Goal: Information Seeking & Learning: Learn about a topic

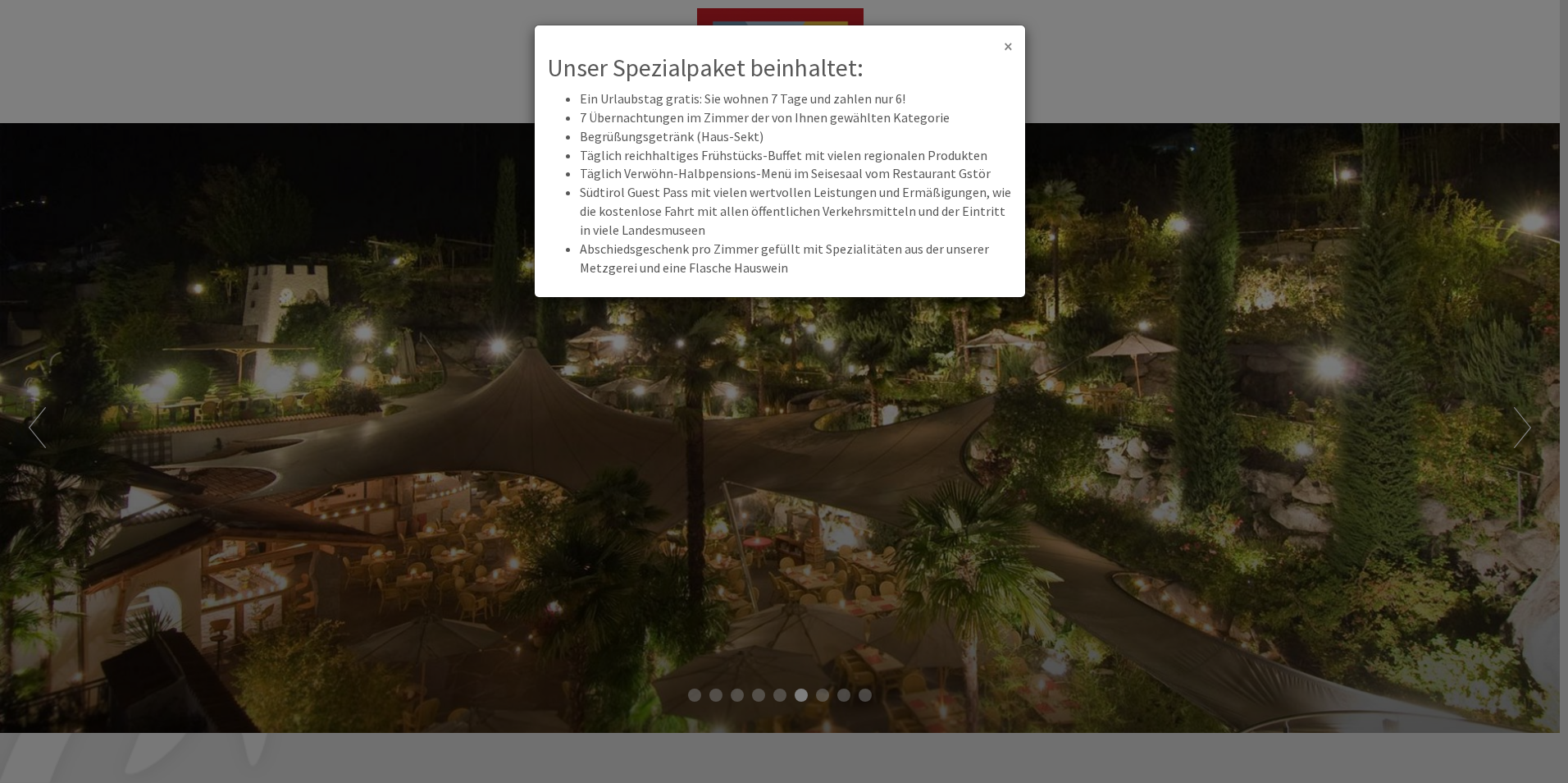
click at [1008, 52] on span "×" at bounding box center [1009, 46] width 9 height 22
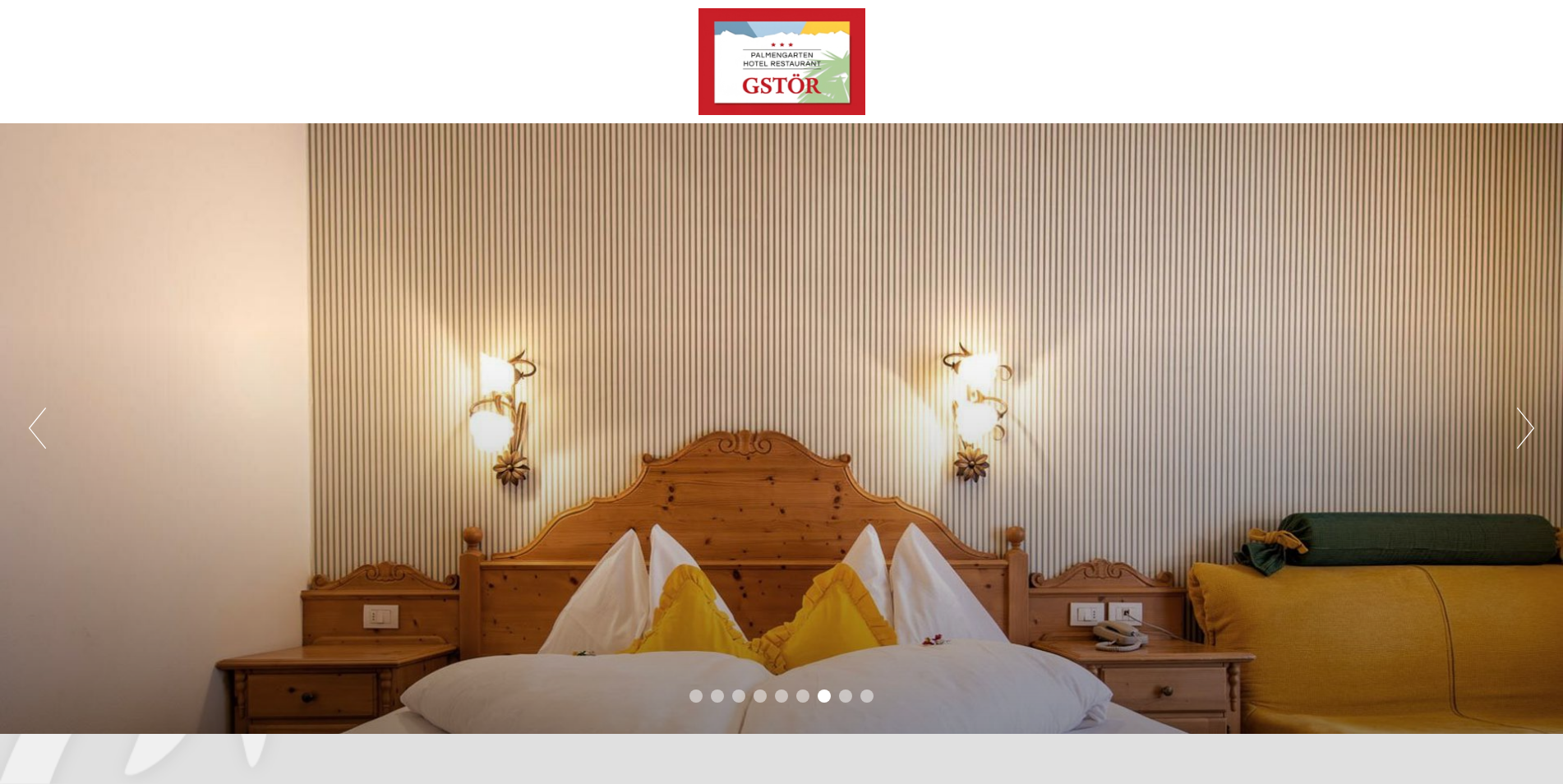
drag, startPoint x: 1562, startPoint y: 65, endPoint x: 1552, endPoint y: 140, distance: 75.7
click at [1552, 140] on div "Previous Next 1 2 3 4 5 6 7 8 9" at bounding box center [782, 367] width 1563 height 734
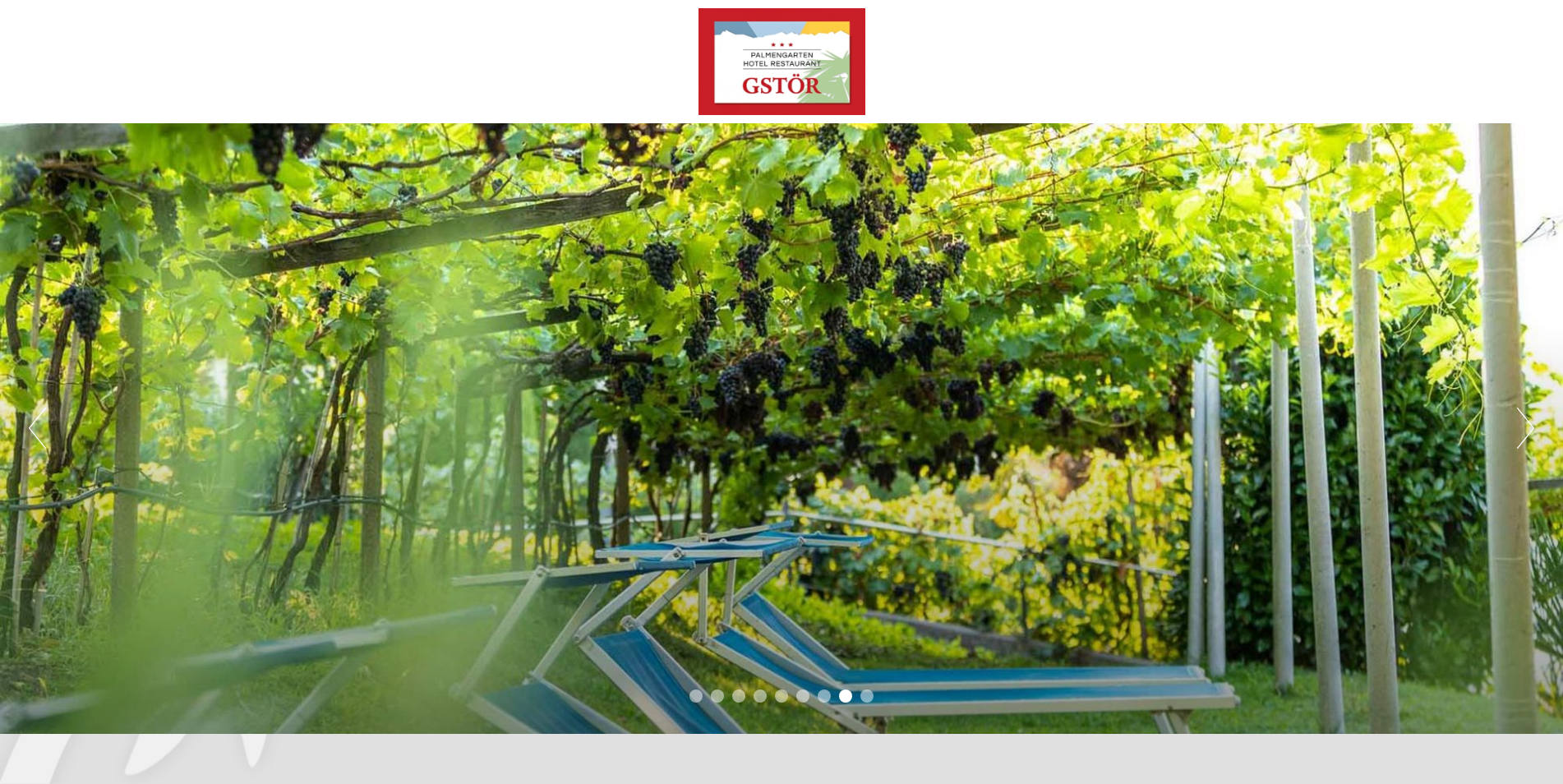
drag, startPoint x: 1552, startPoint y: 140, endPoint x: 1335, endPoint y: 98, distance: 221.0
click at [1335, 98] on div "Previous Next 1 2 3 4 5 6 7 8 9" at bounding box center [782, 367] width 1563 height 734
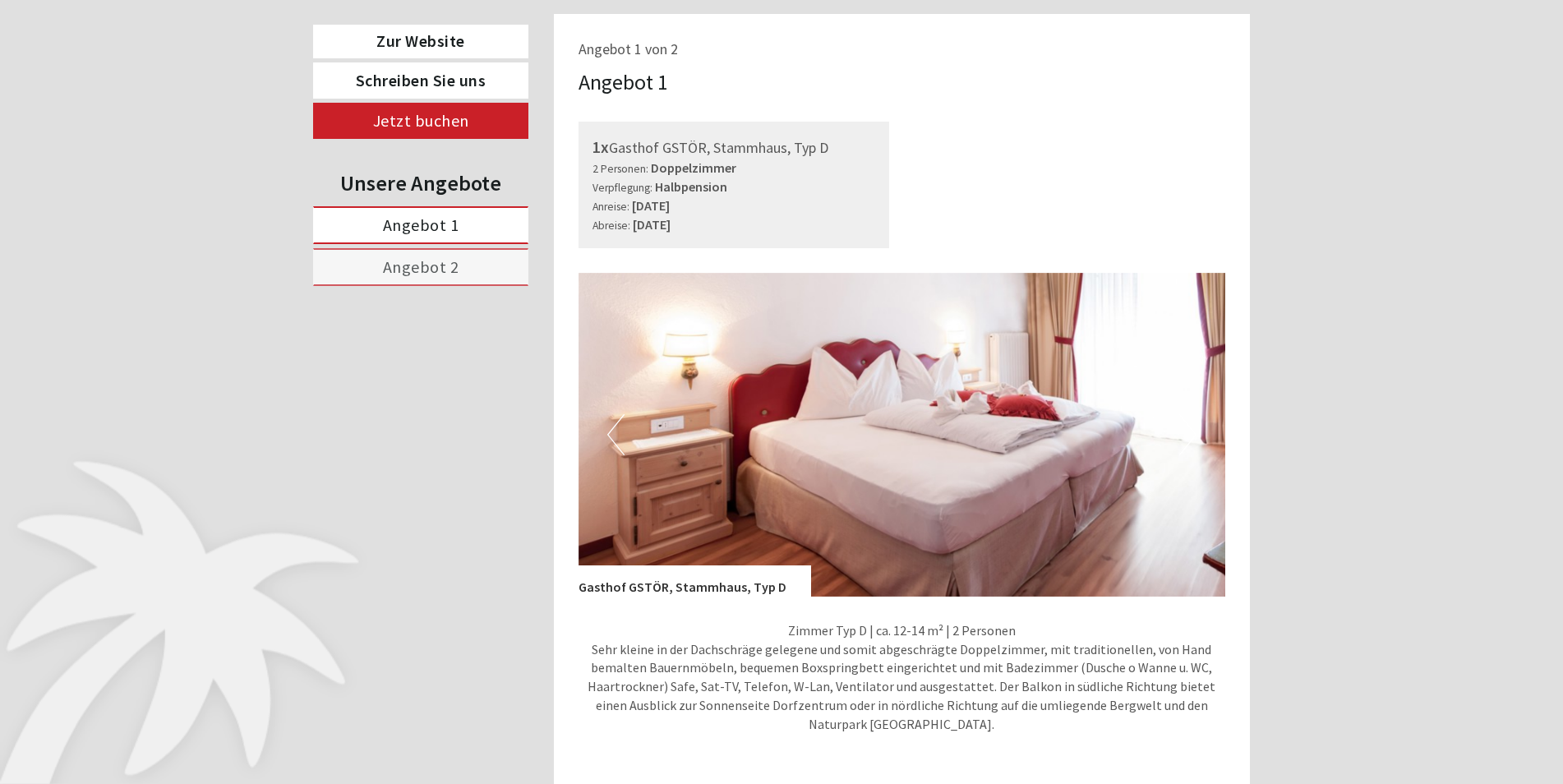
scroll to position [960, 0]
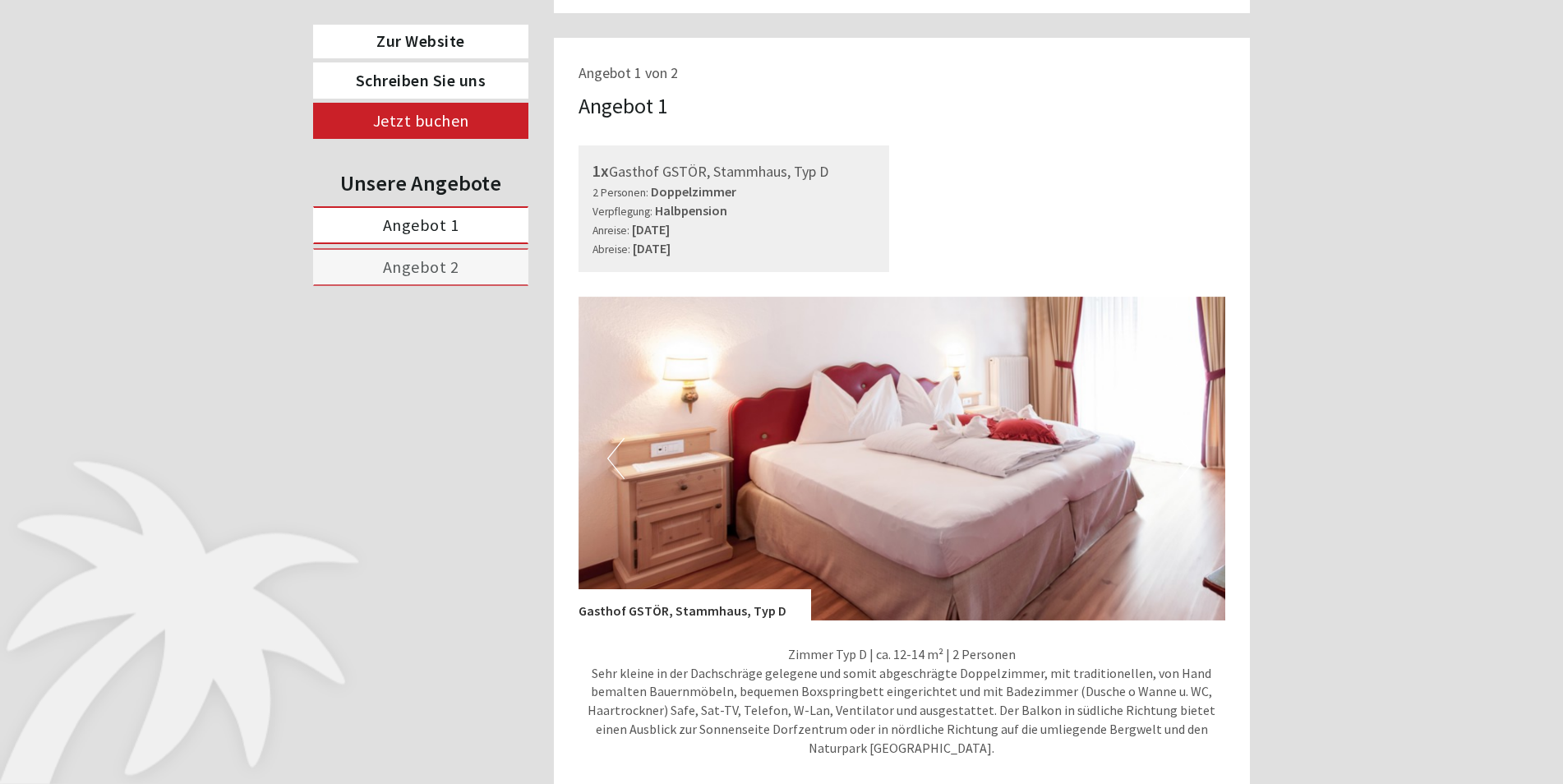
click at [617, 468] on button "Previous" at bounding box center [616, 458] width 18 height 41
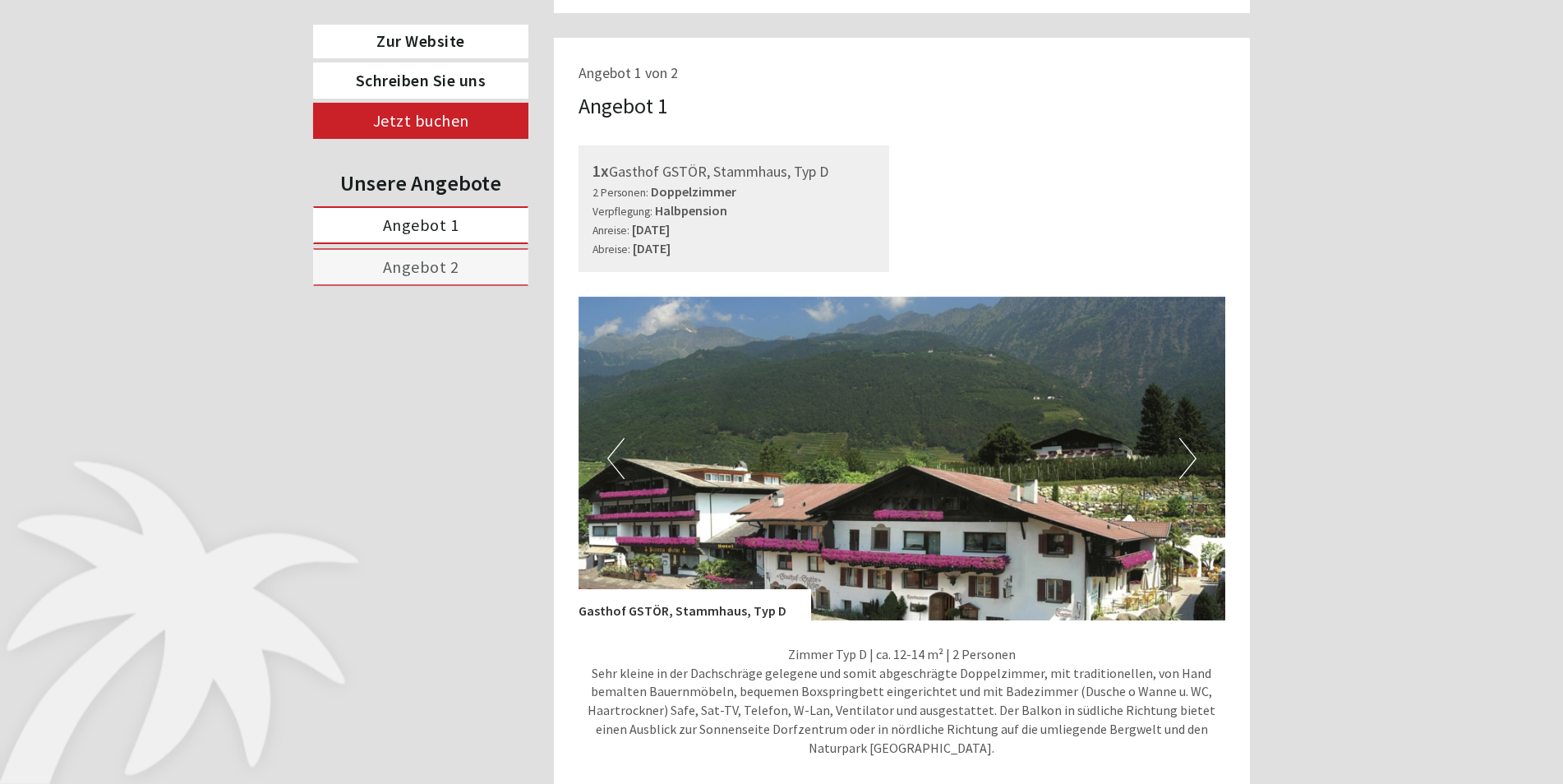
click at [1189, 461] on button "Next" at bounding box center [1188, 458] width 18 height 41
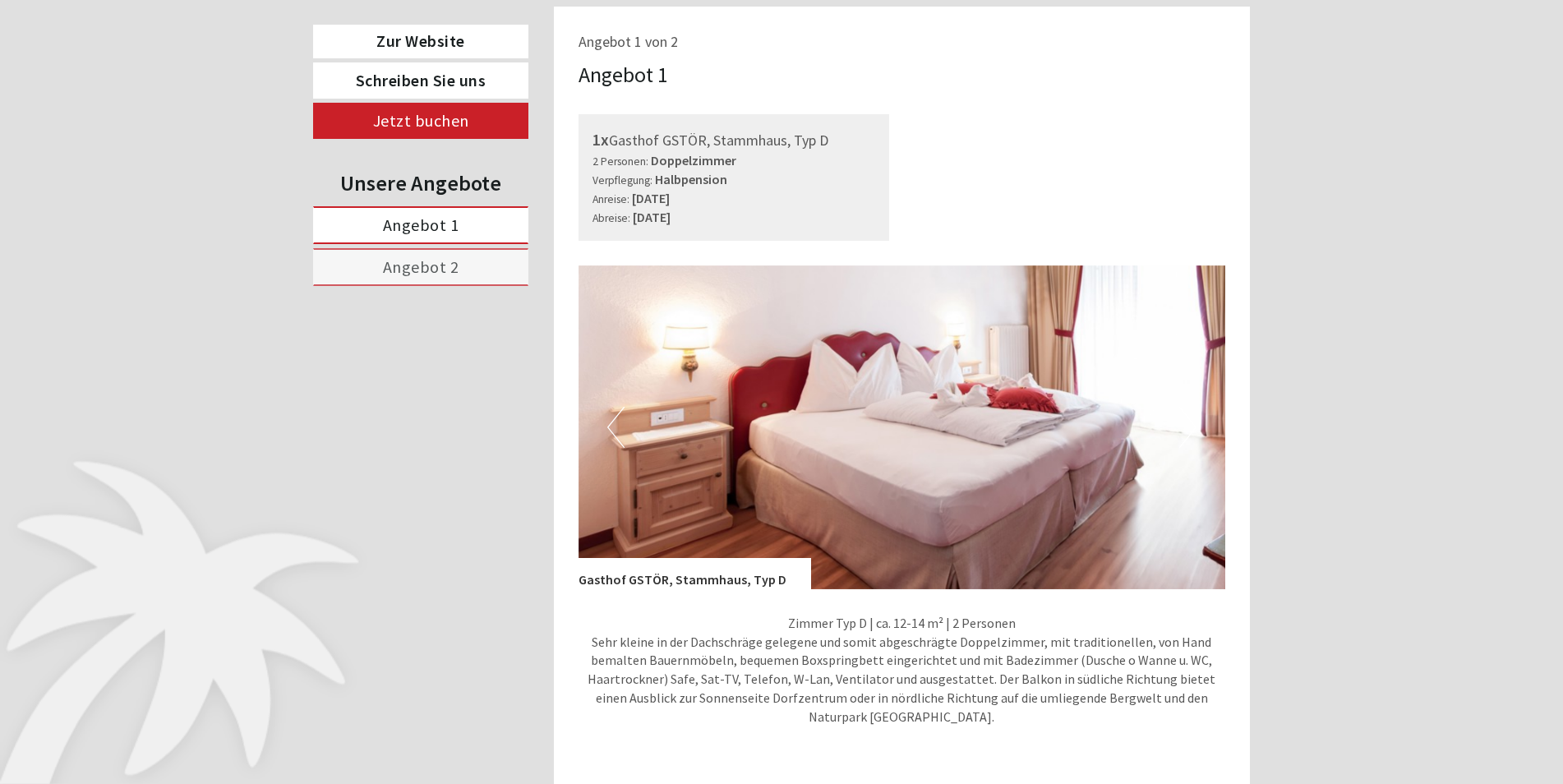
scroll to position [969, 0]
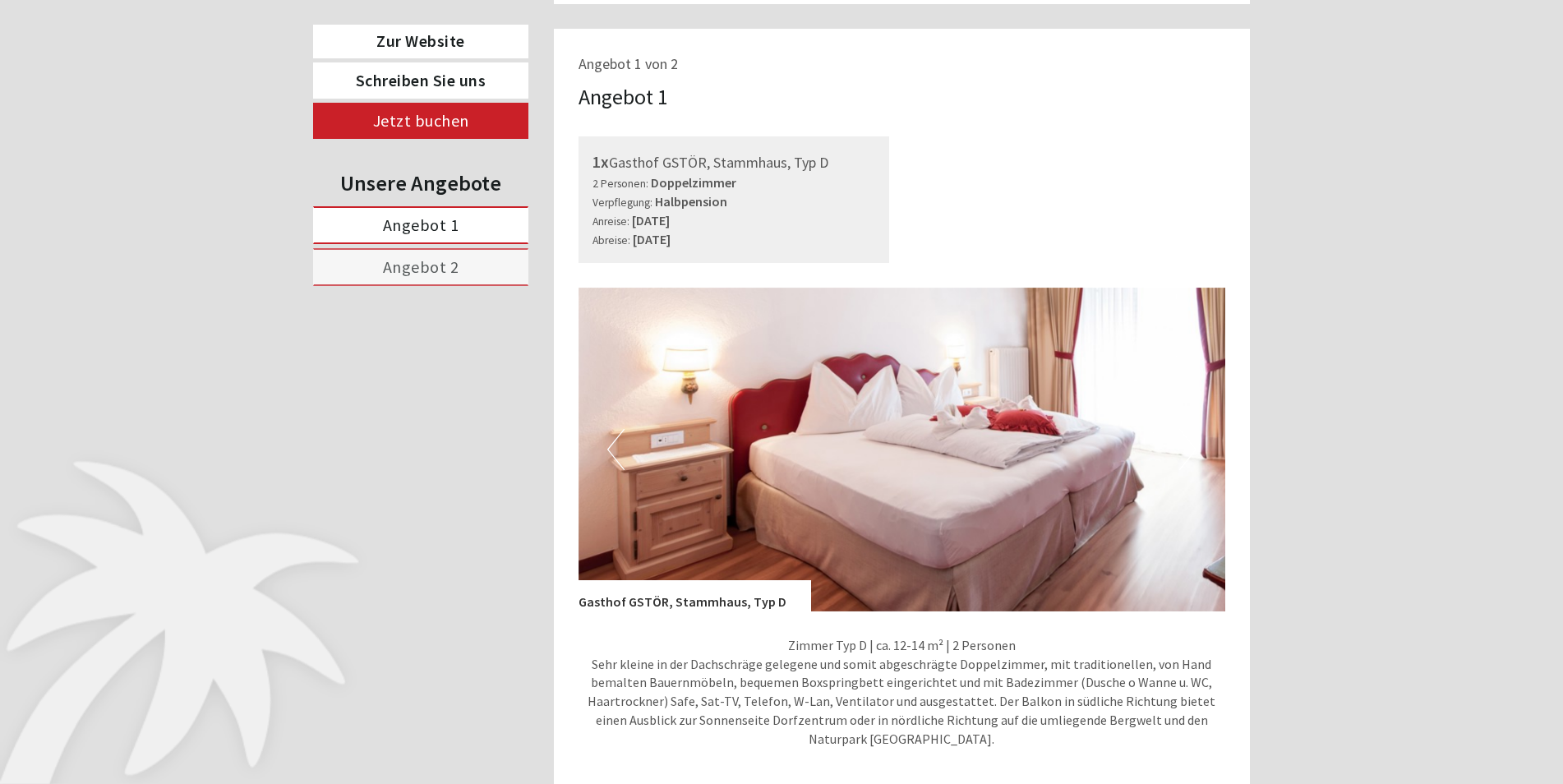
click at [615, 454] on button "Previous" at bounding box center [616, 449] width 18 height 41
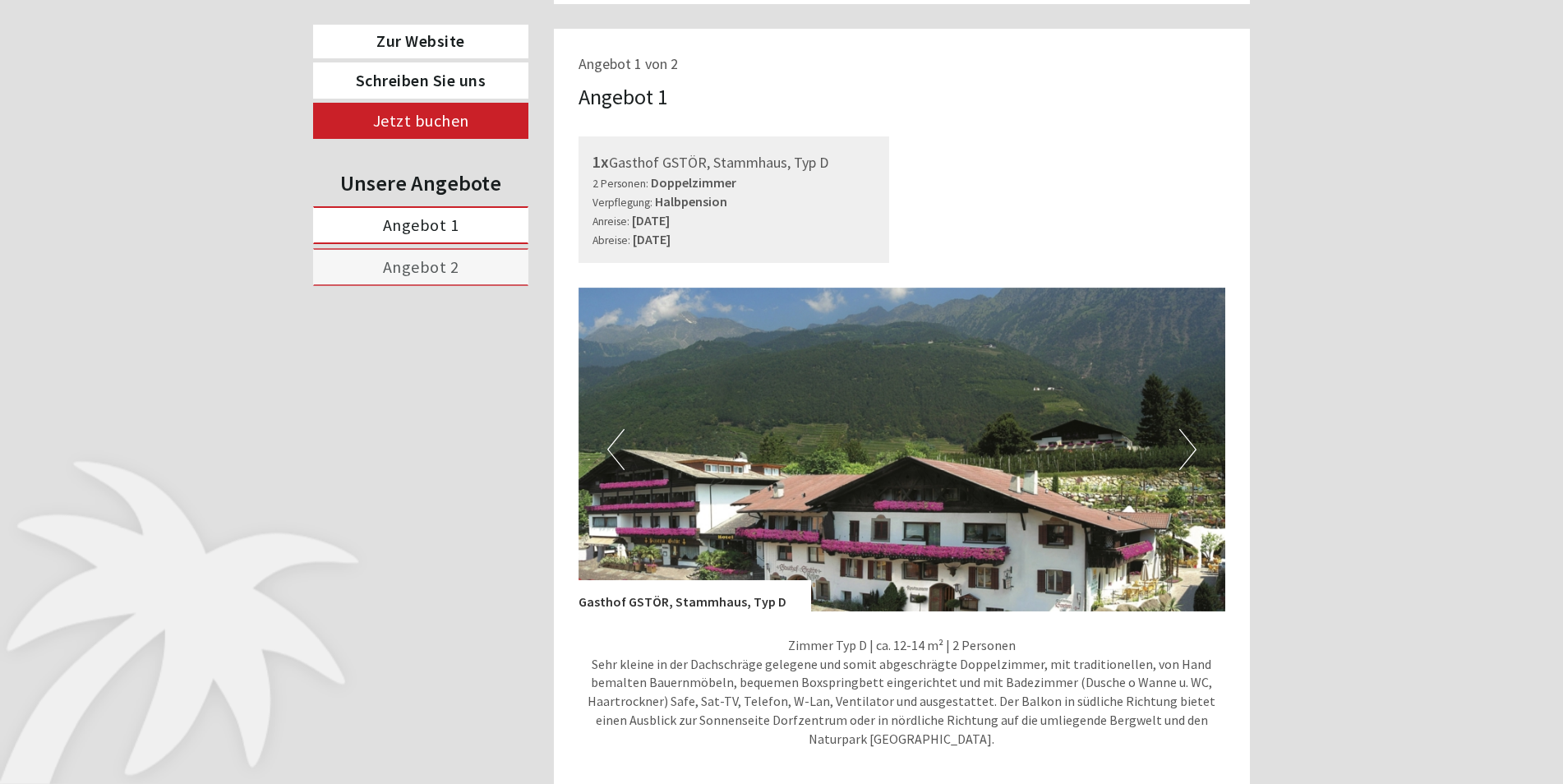
click at [1183, 458] on button "Next" at bounding box center [1188, 449] width 18 height 41
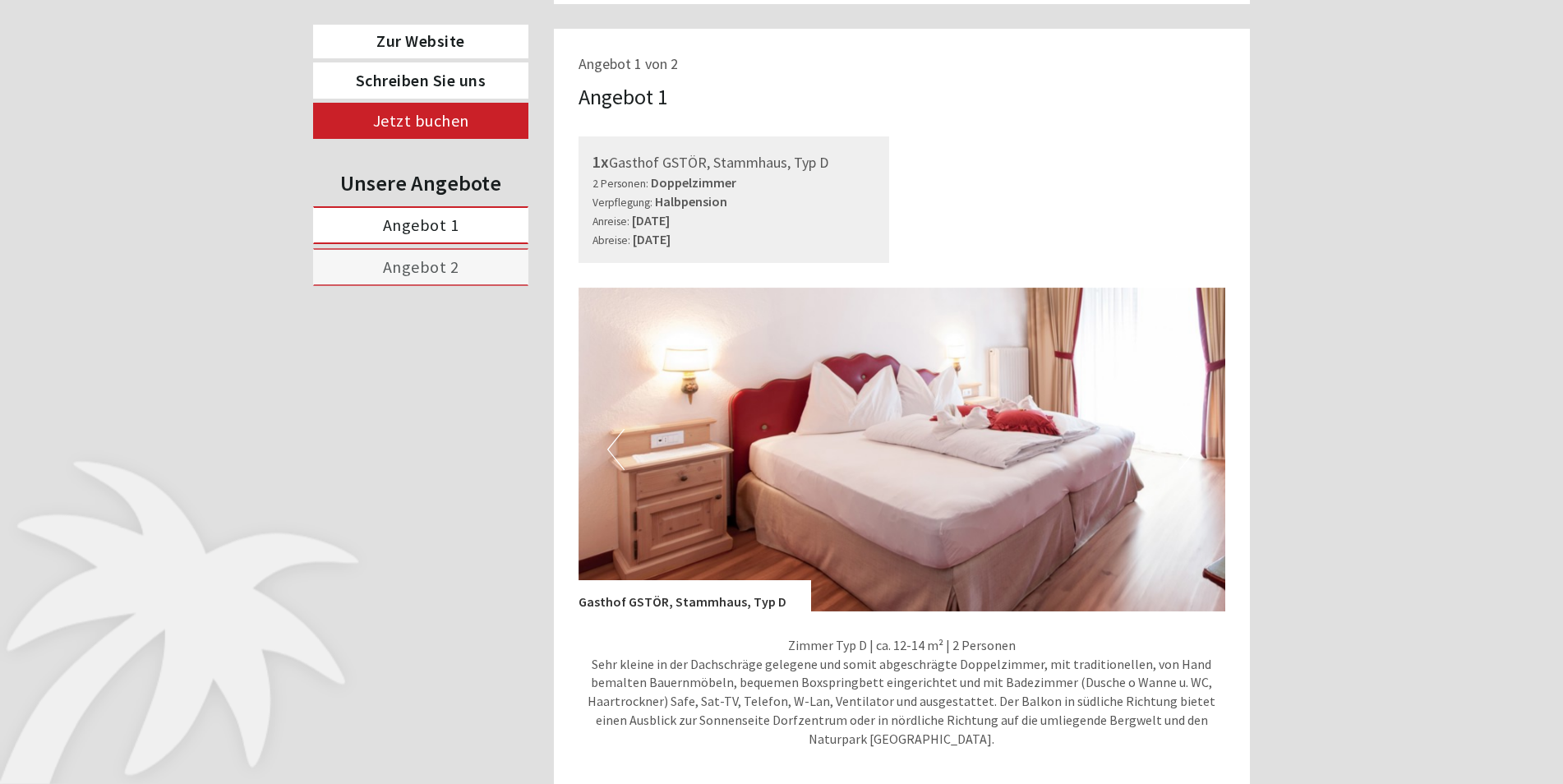
click at [1183, 458] on button "Next" at bounding box center [1188, 449] width 18 height 41
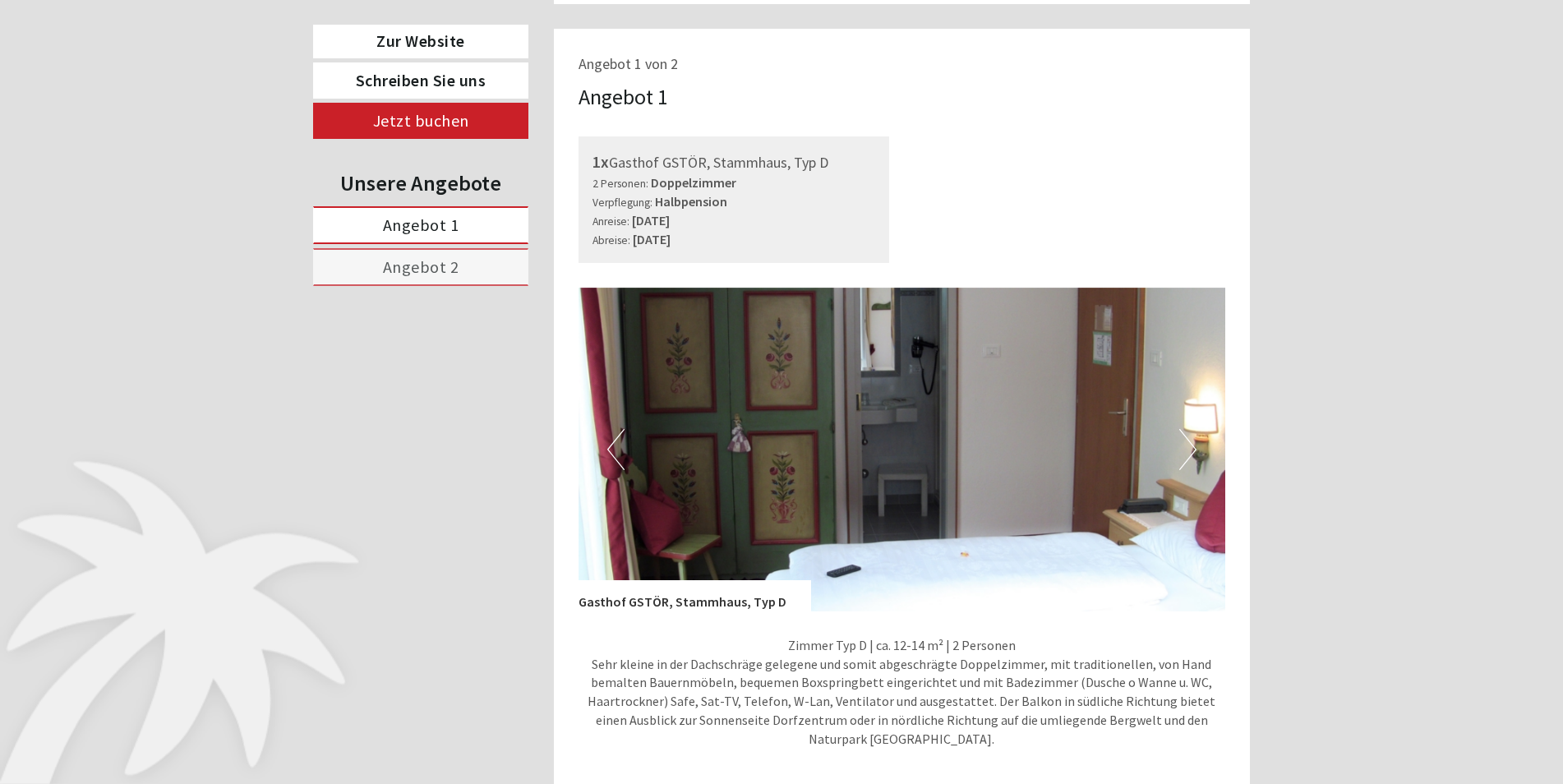
click at [1185, 457] on button "Next" at bounding box center [1188, 449] width 18 height 41
click at [1186, 453] on button "Next" at bounding box center [1188, 449] width 18 height 41
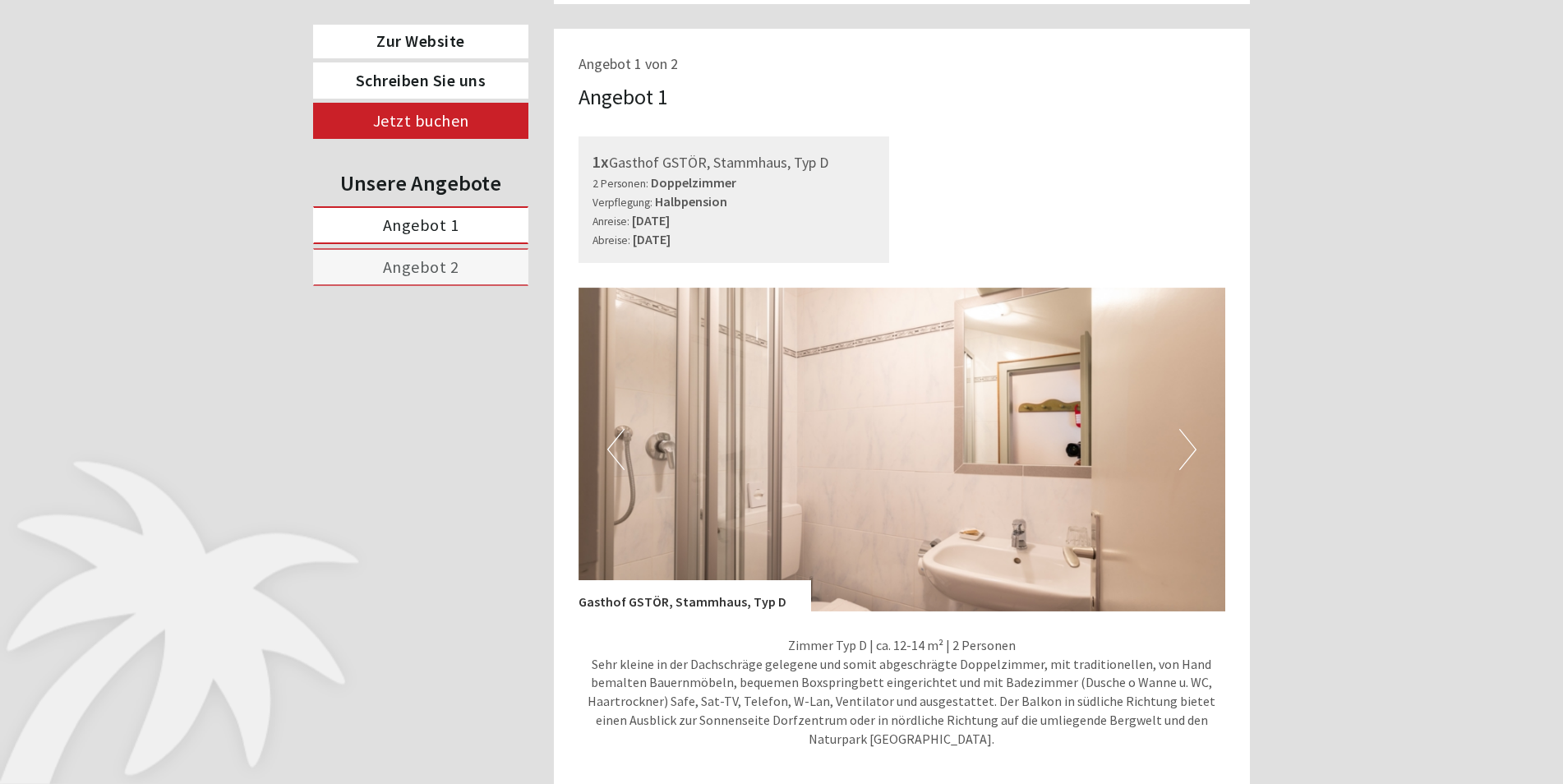
click at [1186, 454] on button "Next" at bounding box center [1188, 449] width 18 height 41
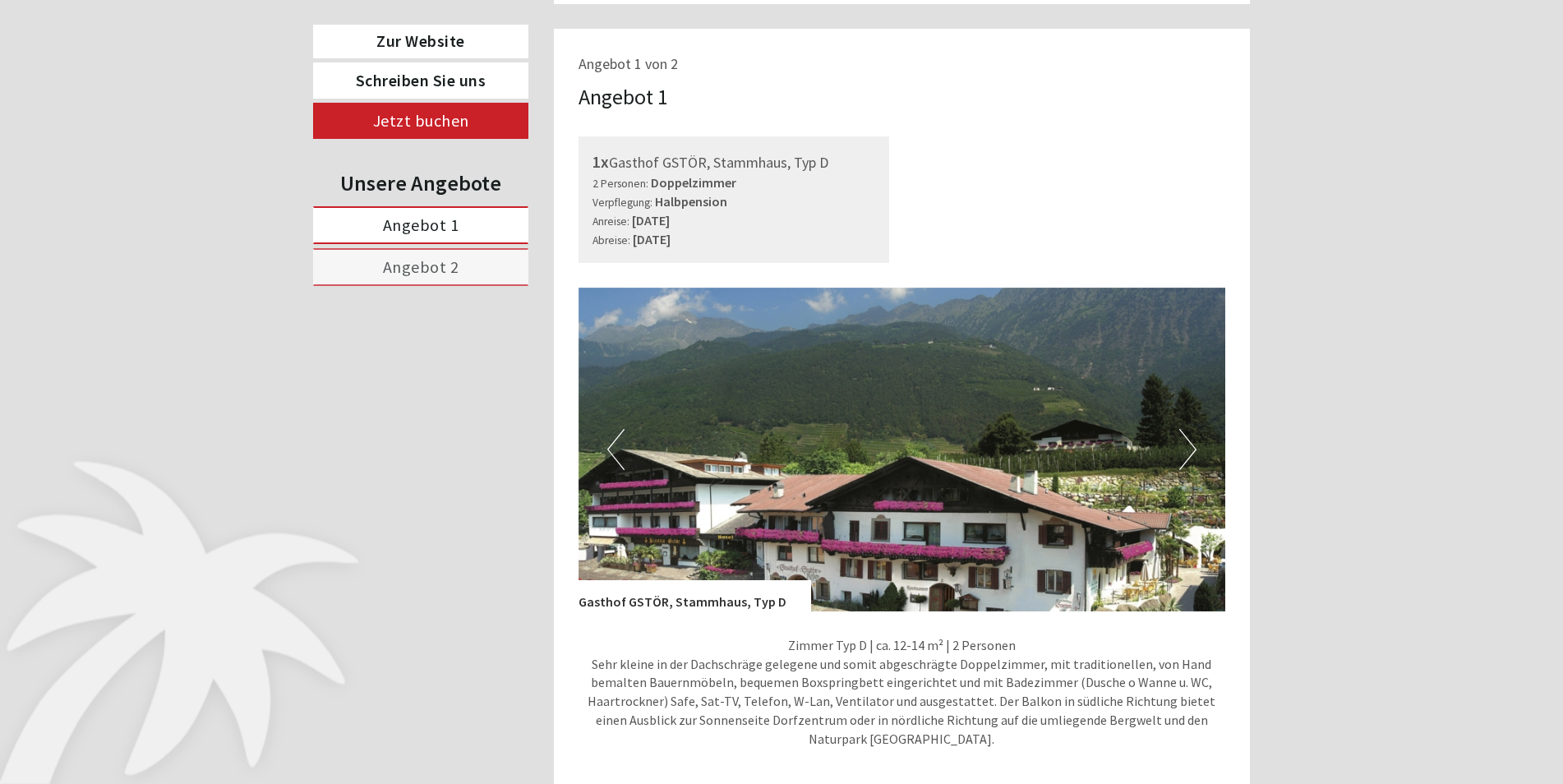
click at [1187, 457] on button "Next" at bounding box center [1188, 449] width 18 height 41
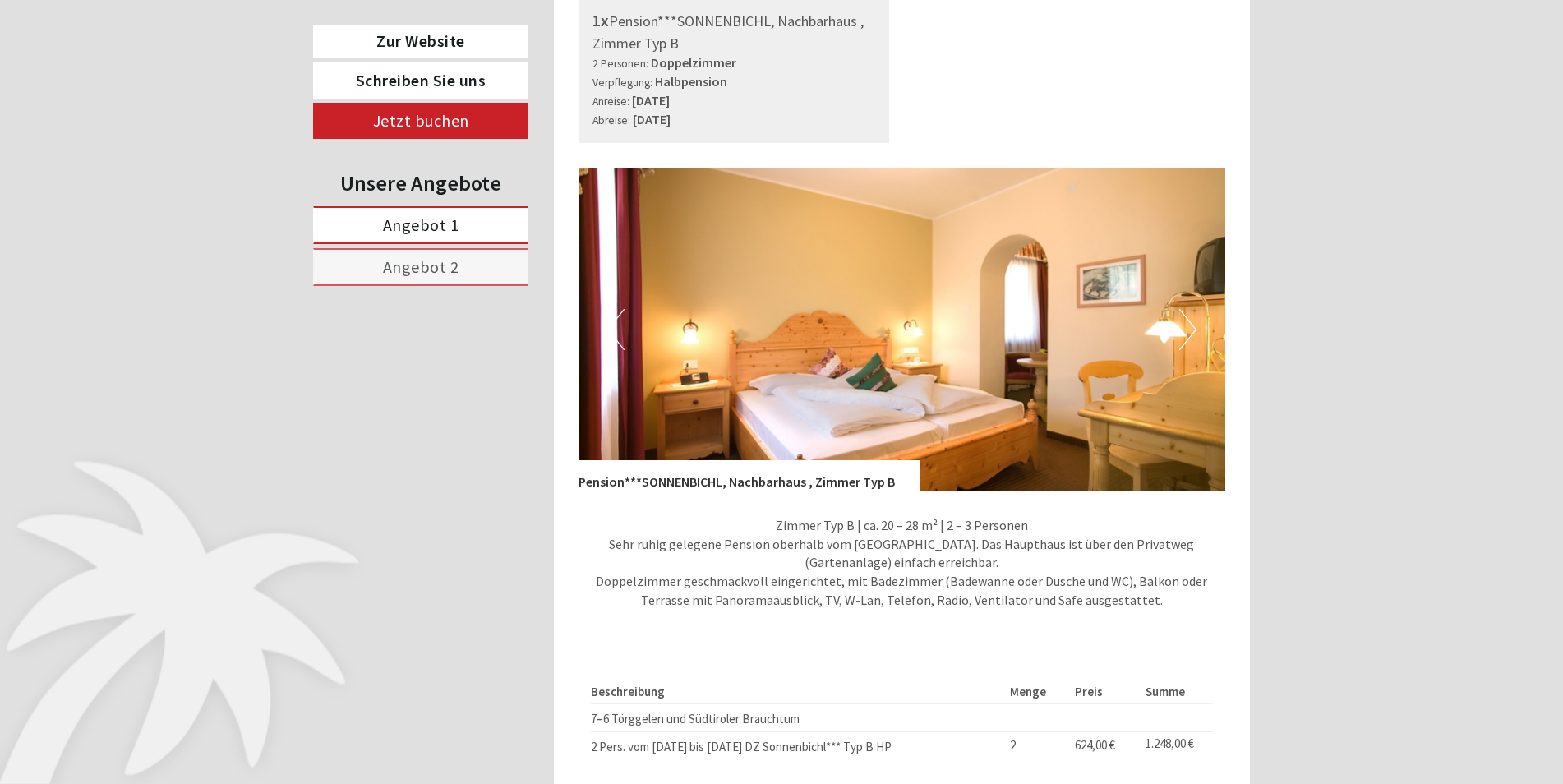
scroll to position [2274, 0]
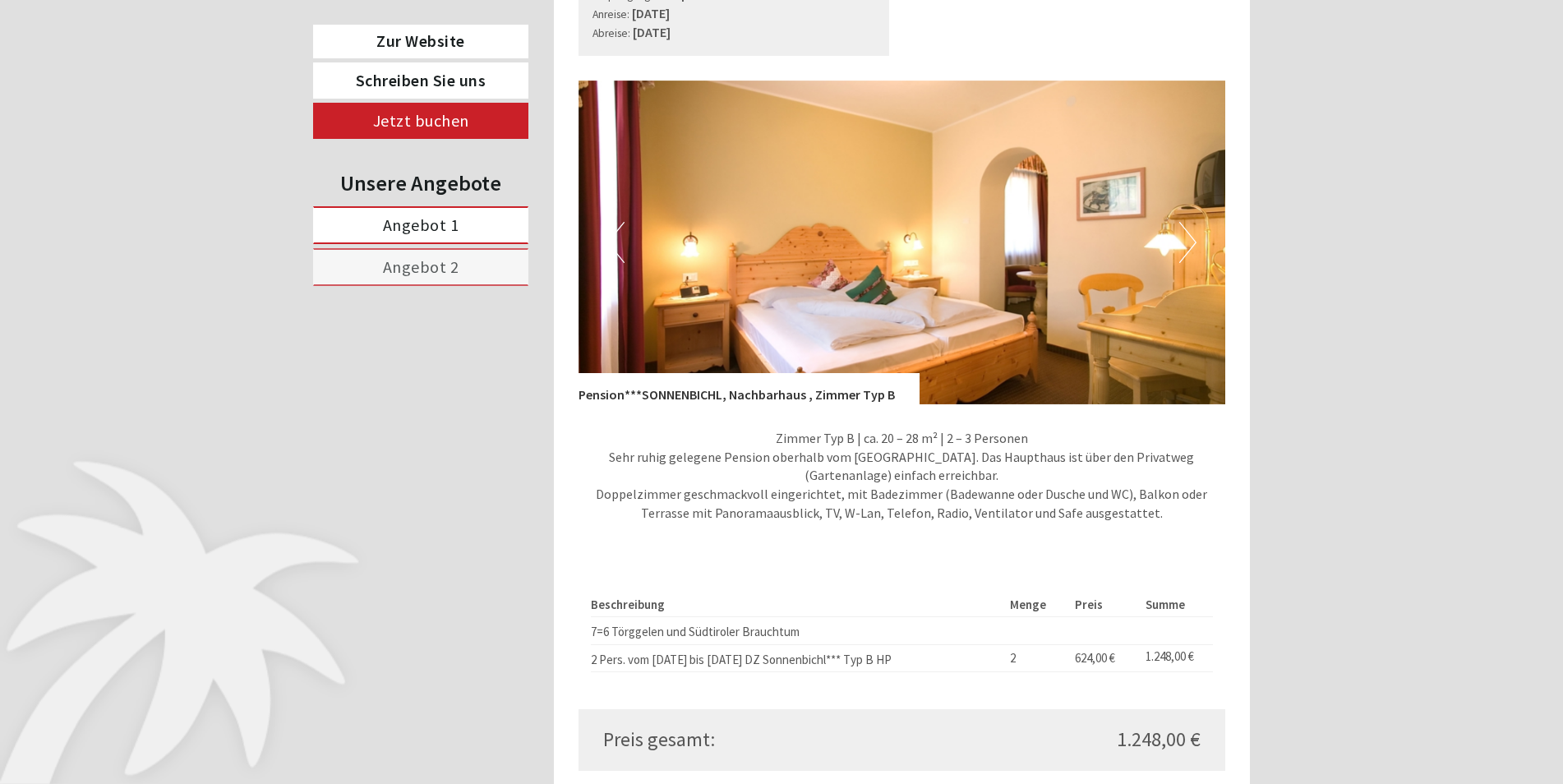
click at [1192, 247] on button "Next" at bounding box center [1188, 242] width 18 height 41
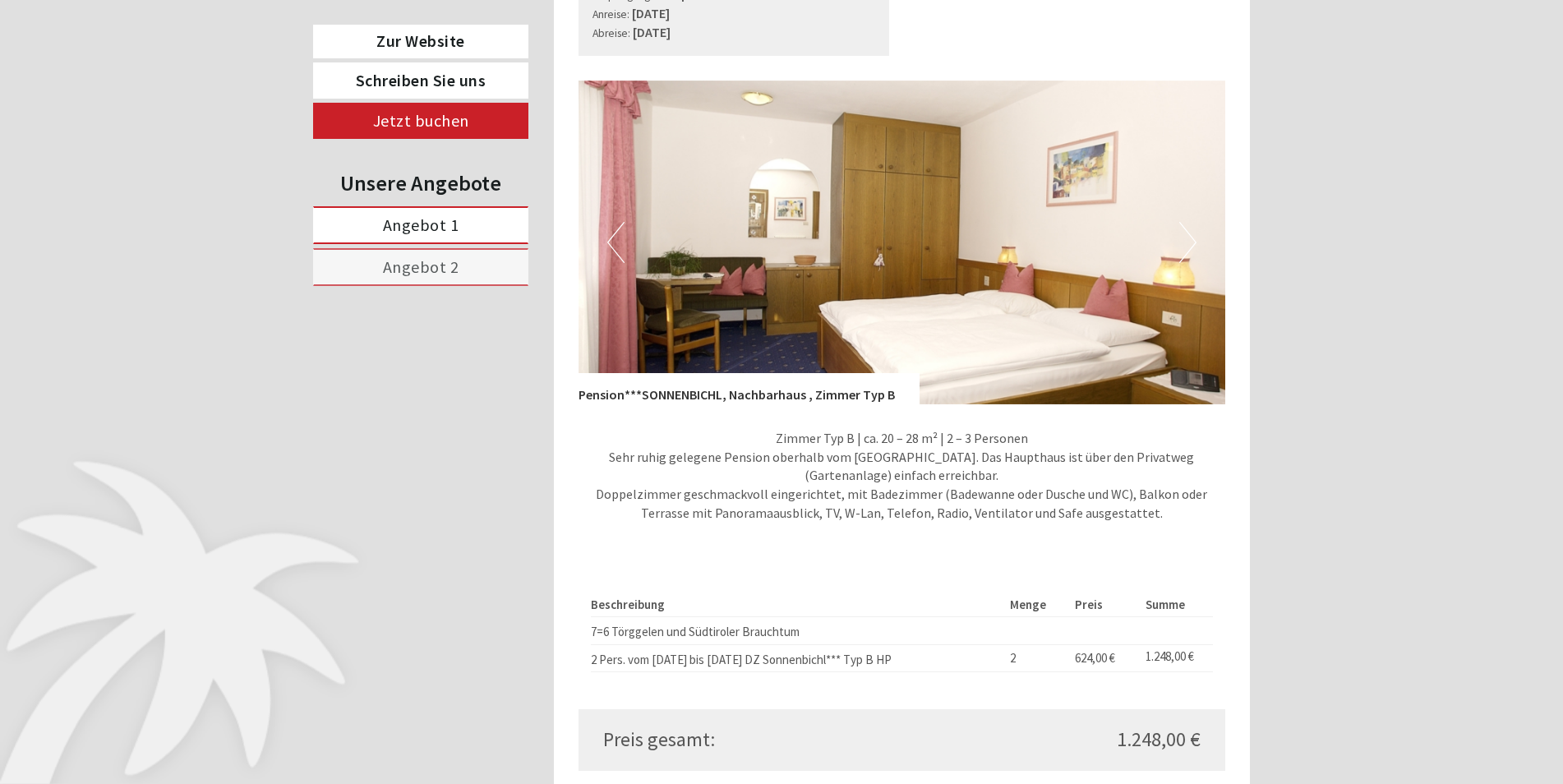
click at [1192, 247] on button "Next" at bounding box center [1188, 242] width 18 height 41
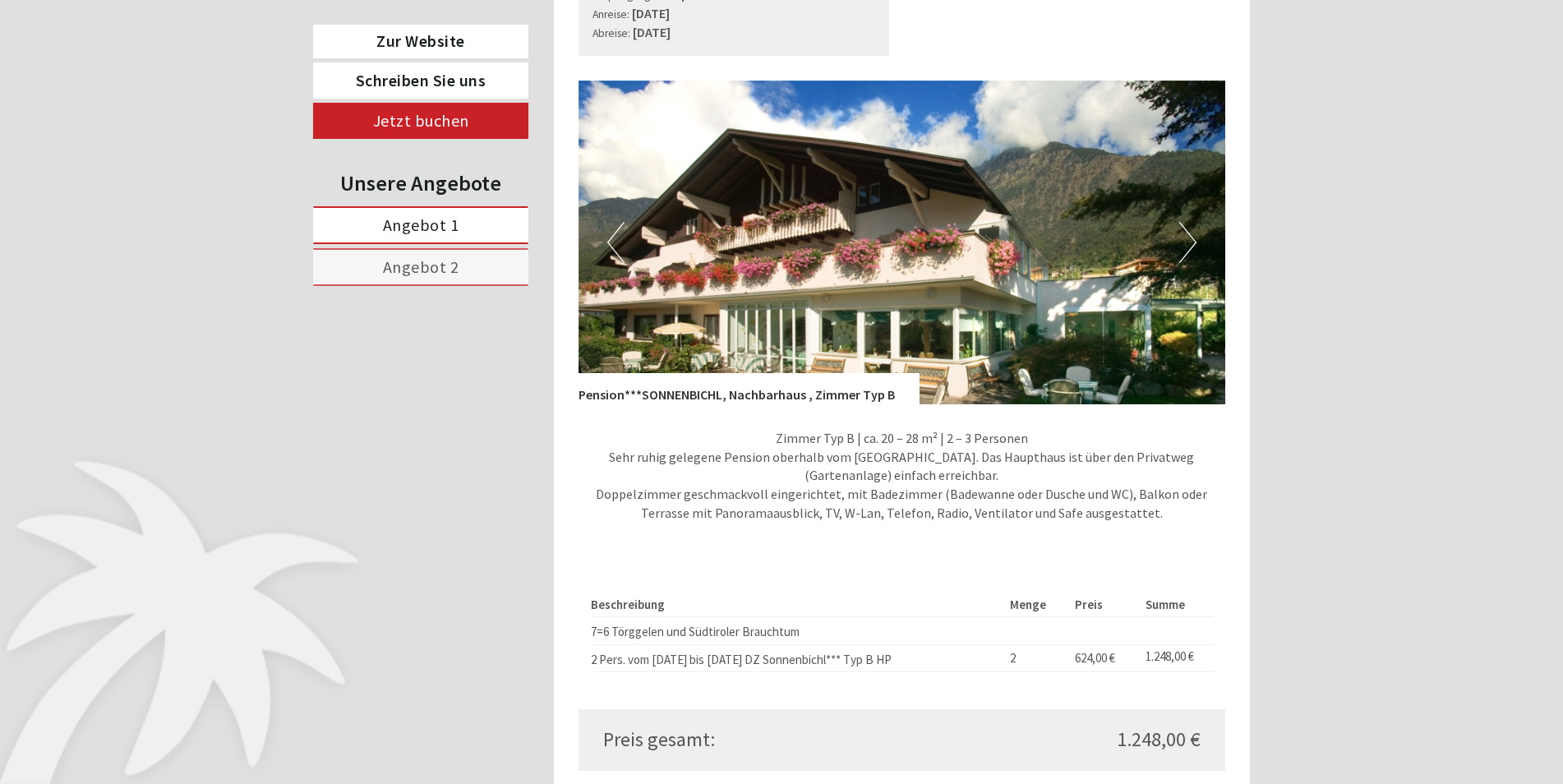
click at [1192, 247] on button "Next" at bounding box center [1188, 242] width 18 height 41
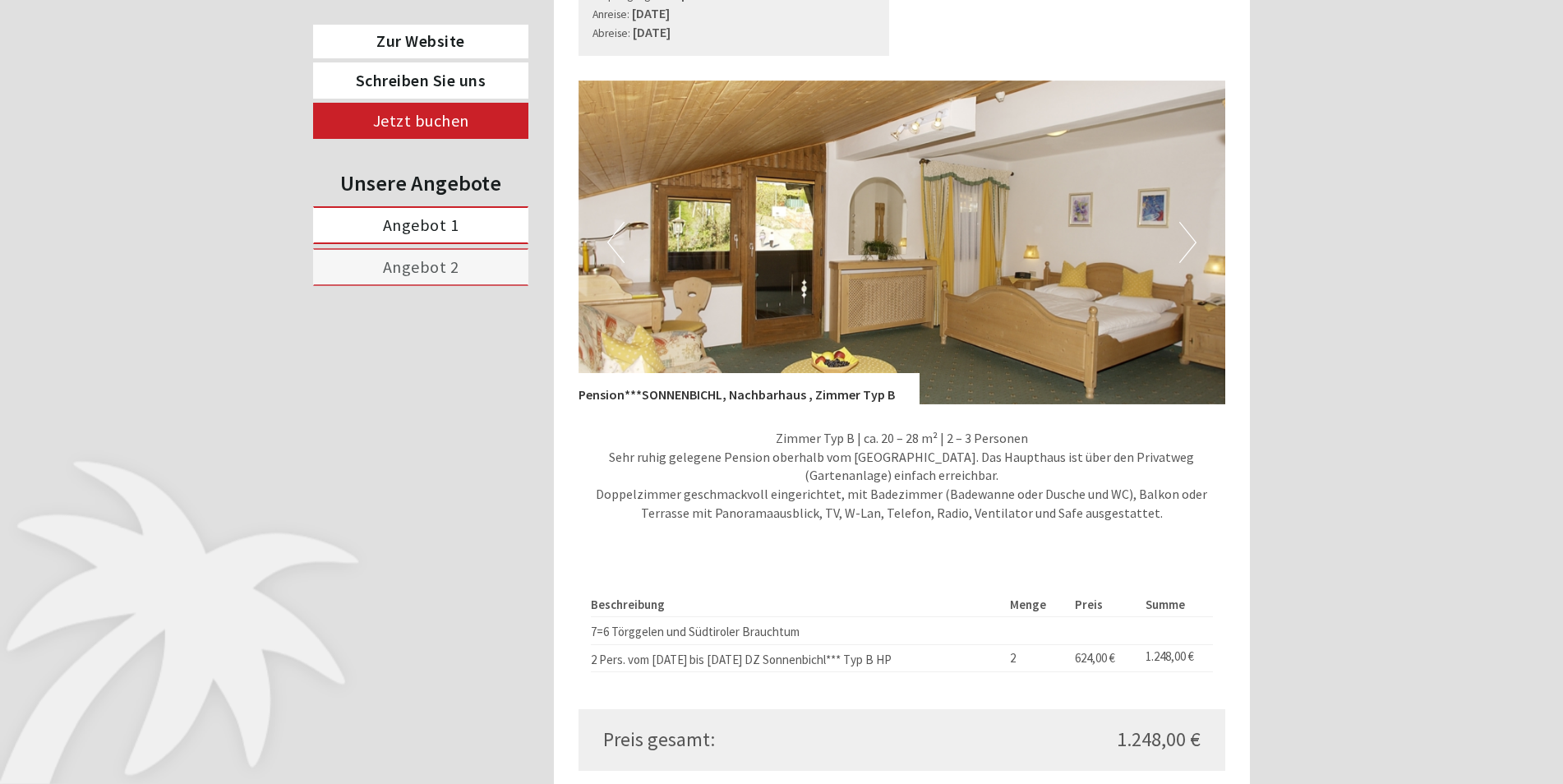
click at [1192, 247] on button "Next" at bounding box center [1188, 242] width 18 height 41
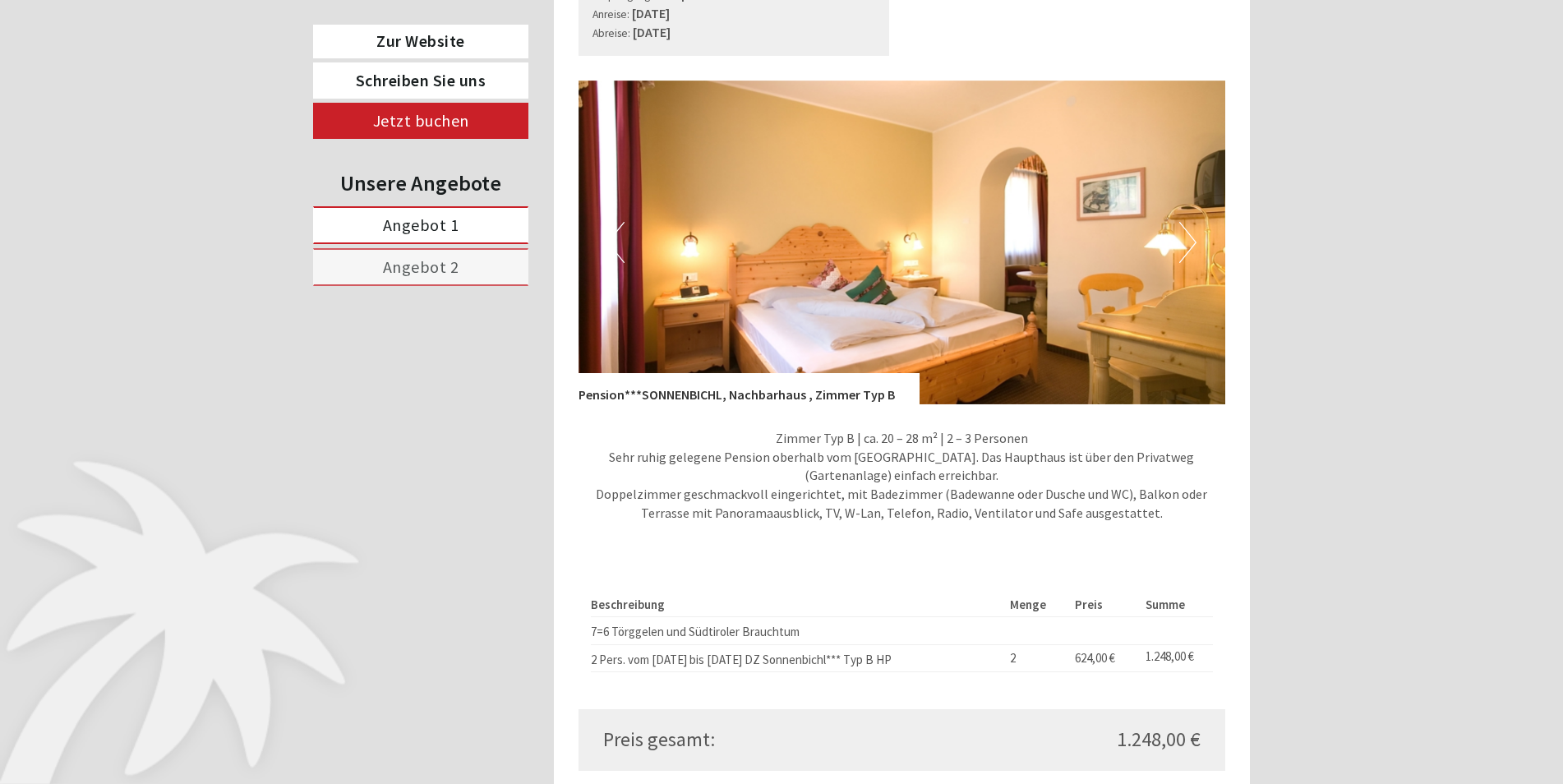
click at [621, 257] on button "Previous" at bounding box center [616, 242] width 18 height 41
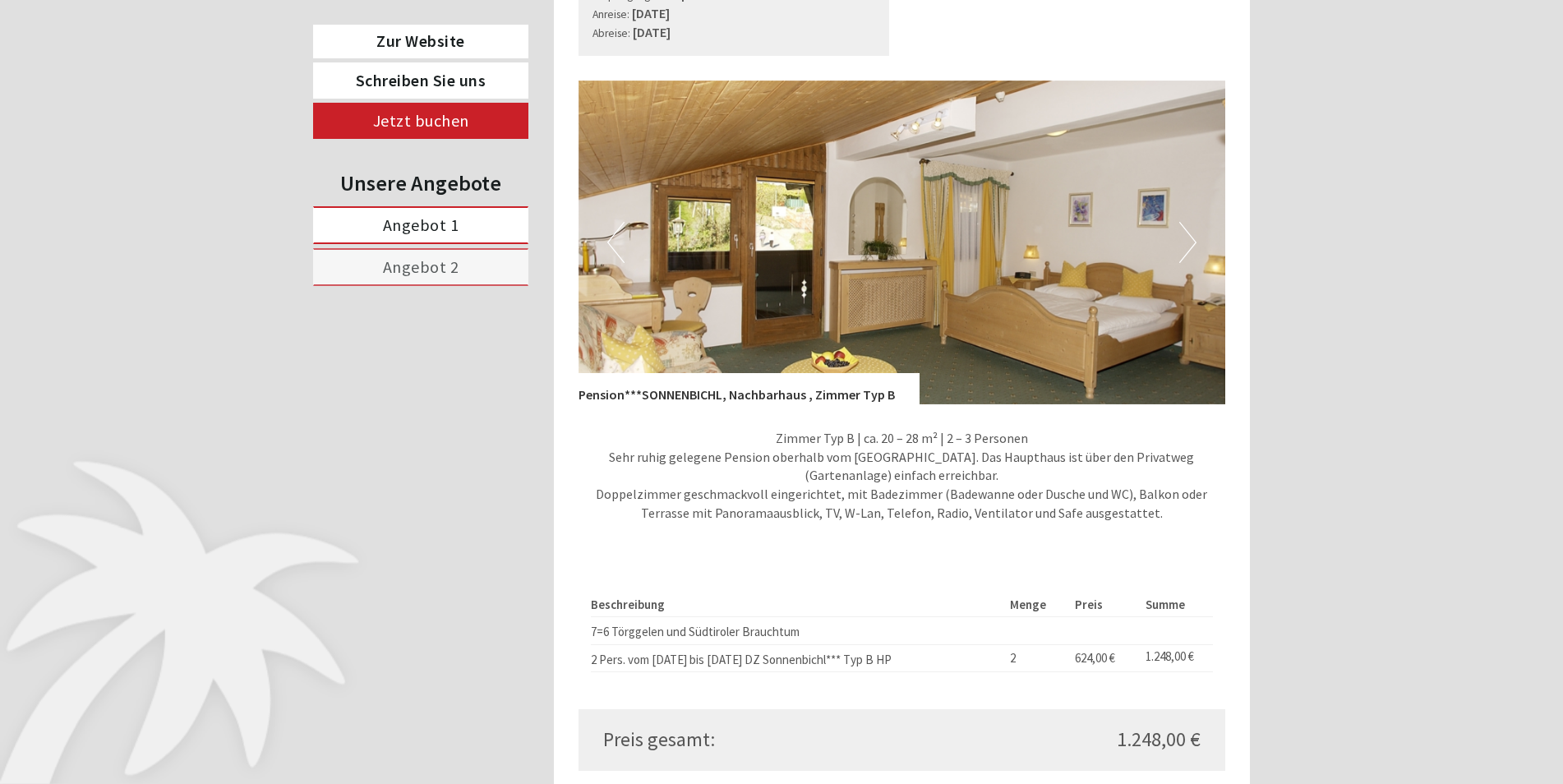
click at [621, 257] on button "Previous" at bounding box center [616, 242] width 18 height 41
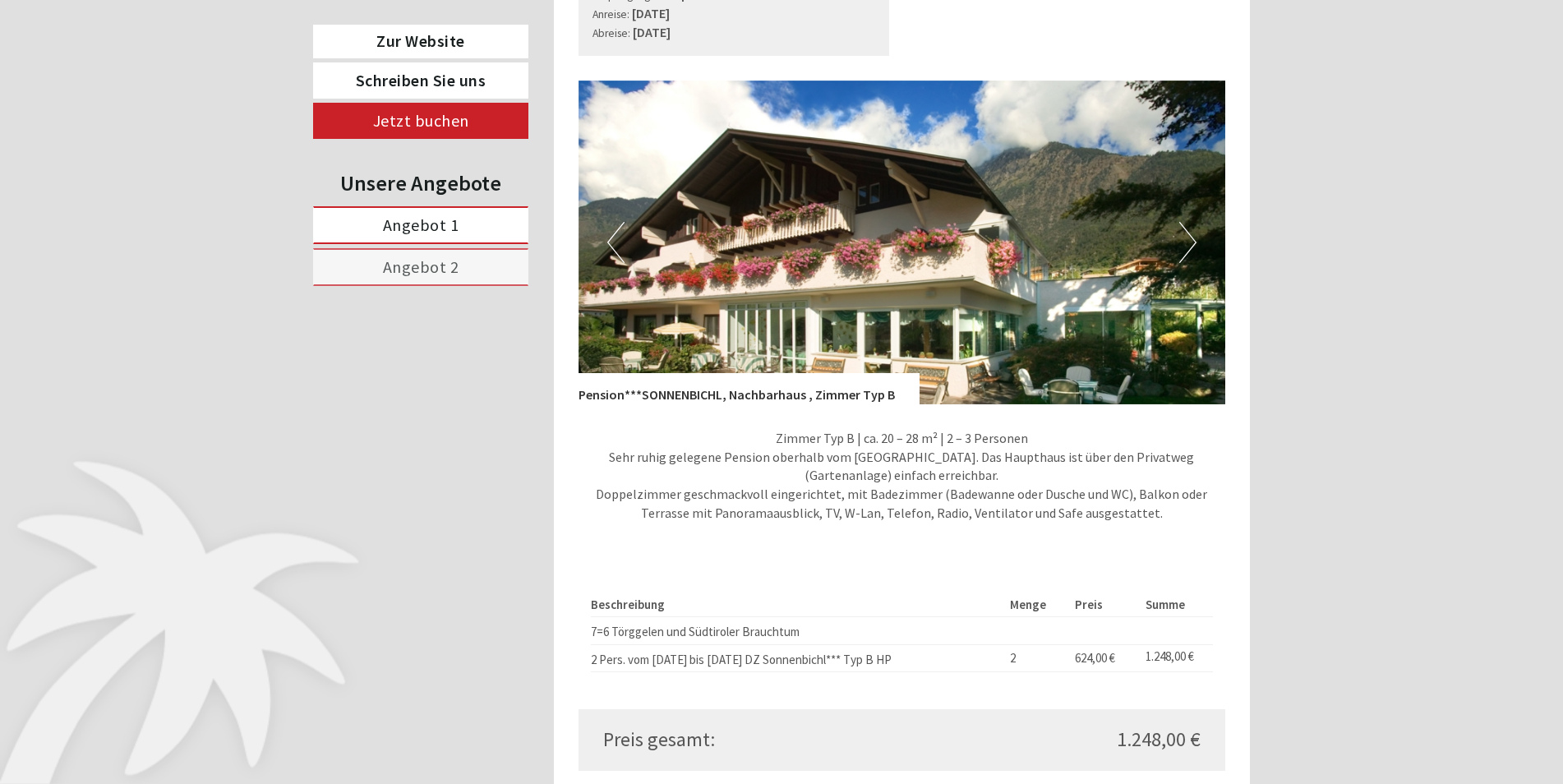
click at [621, 257] on button "Previous" at bounding box center [616, 242] width 18 height 41
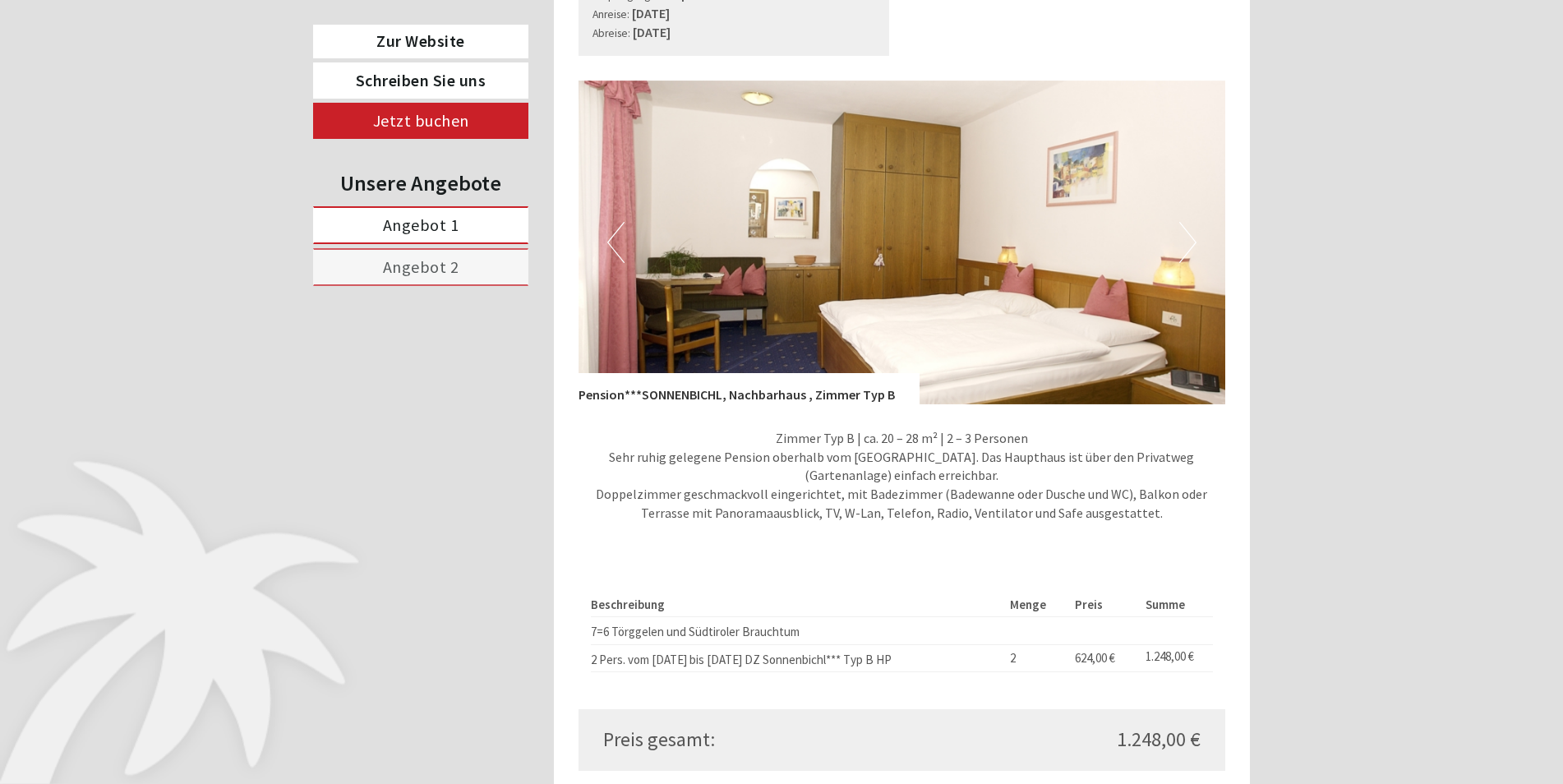
click at [621, 257] on button "Previous" at bounding box center [616, 242] width 18 height 41
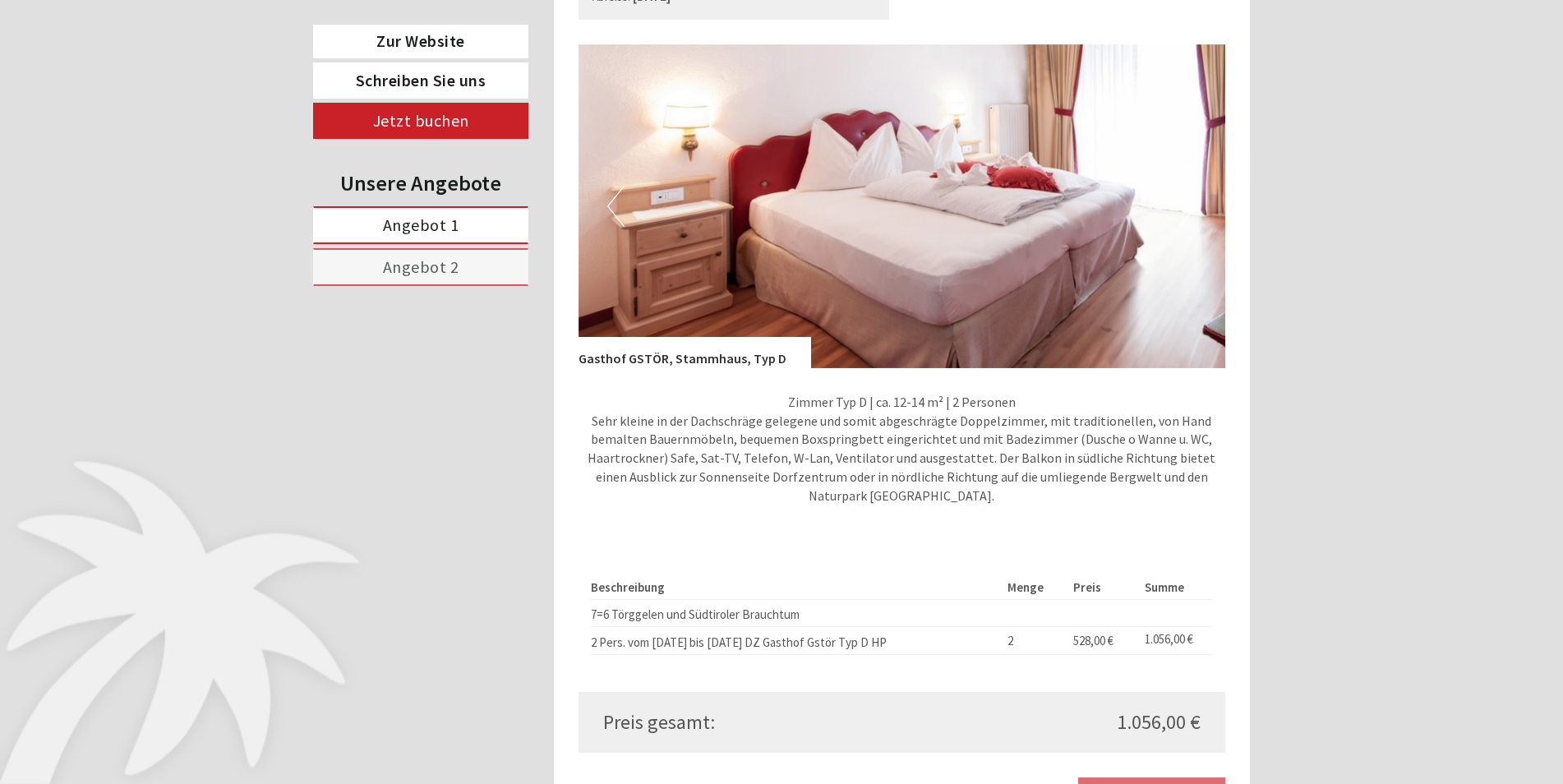
scroll to position [1157, 0]
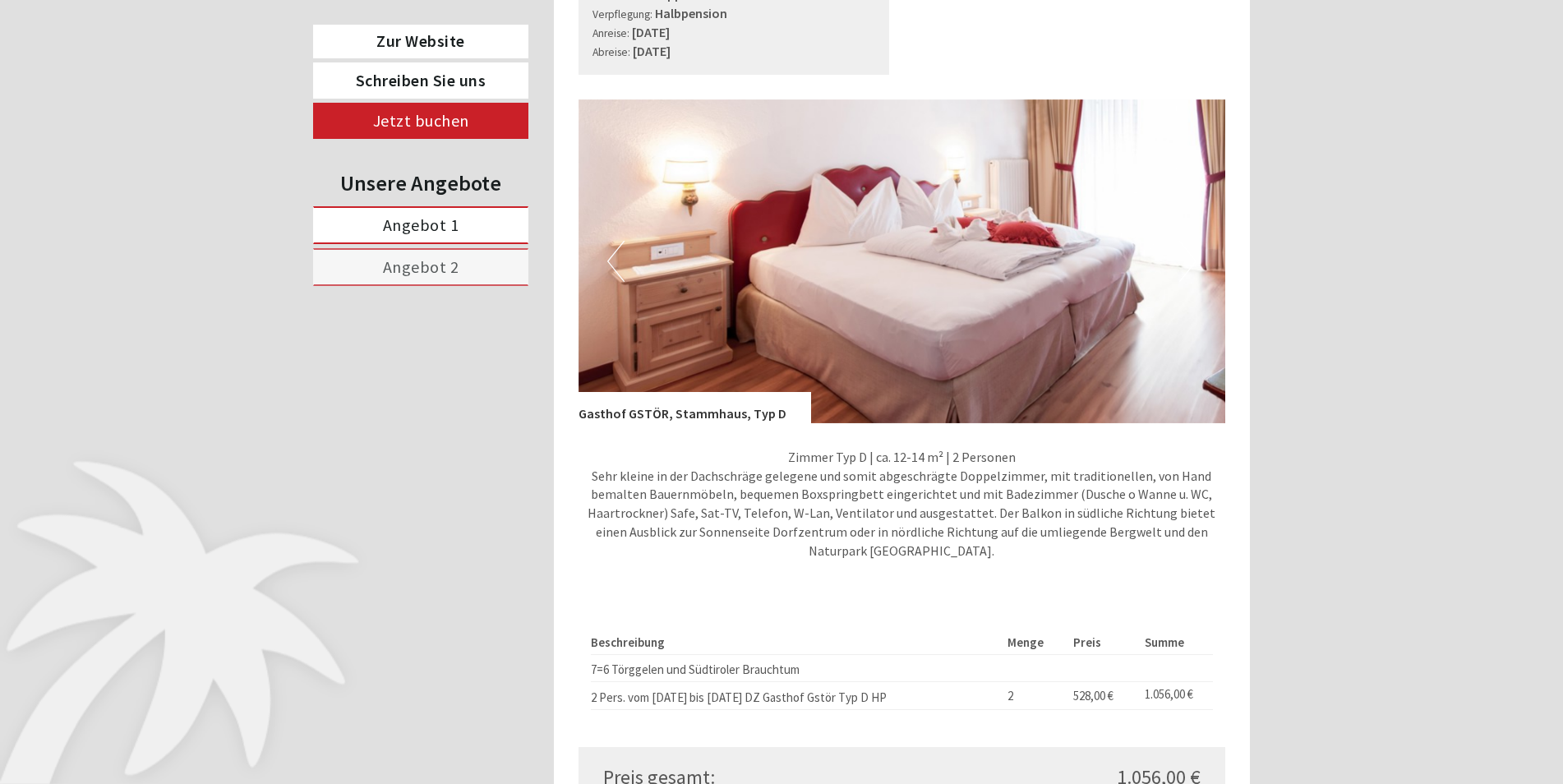
click at [505, 263] on link "Angebot 2" at bounding box center [421, 267] width 216 height 38
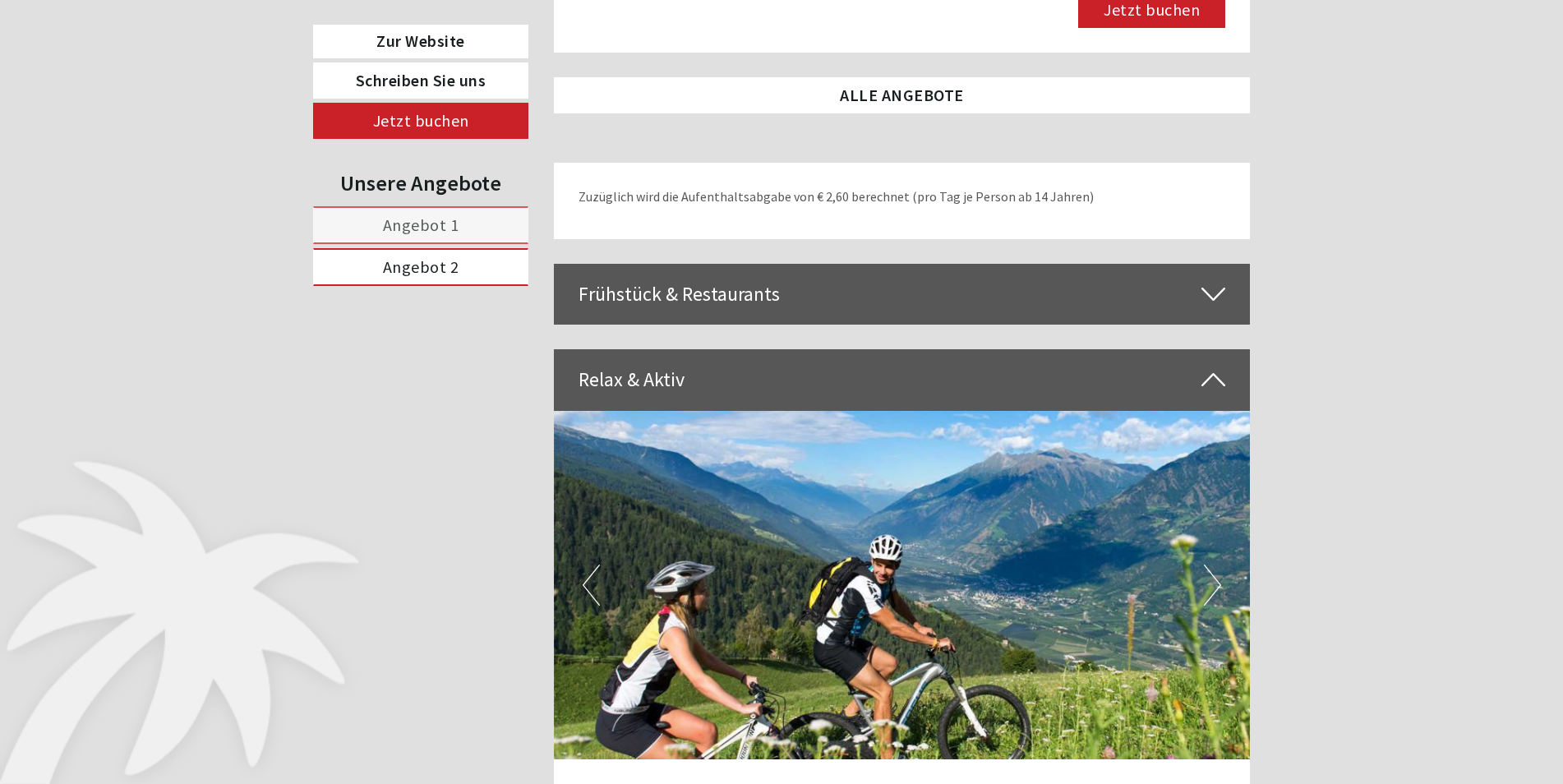
scroll to position [2000, 0]
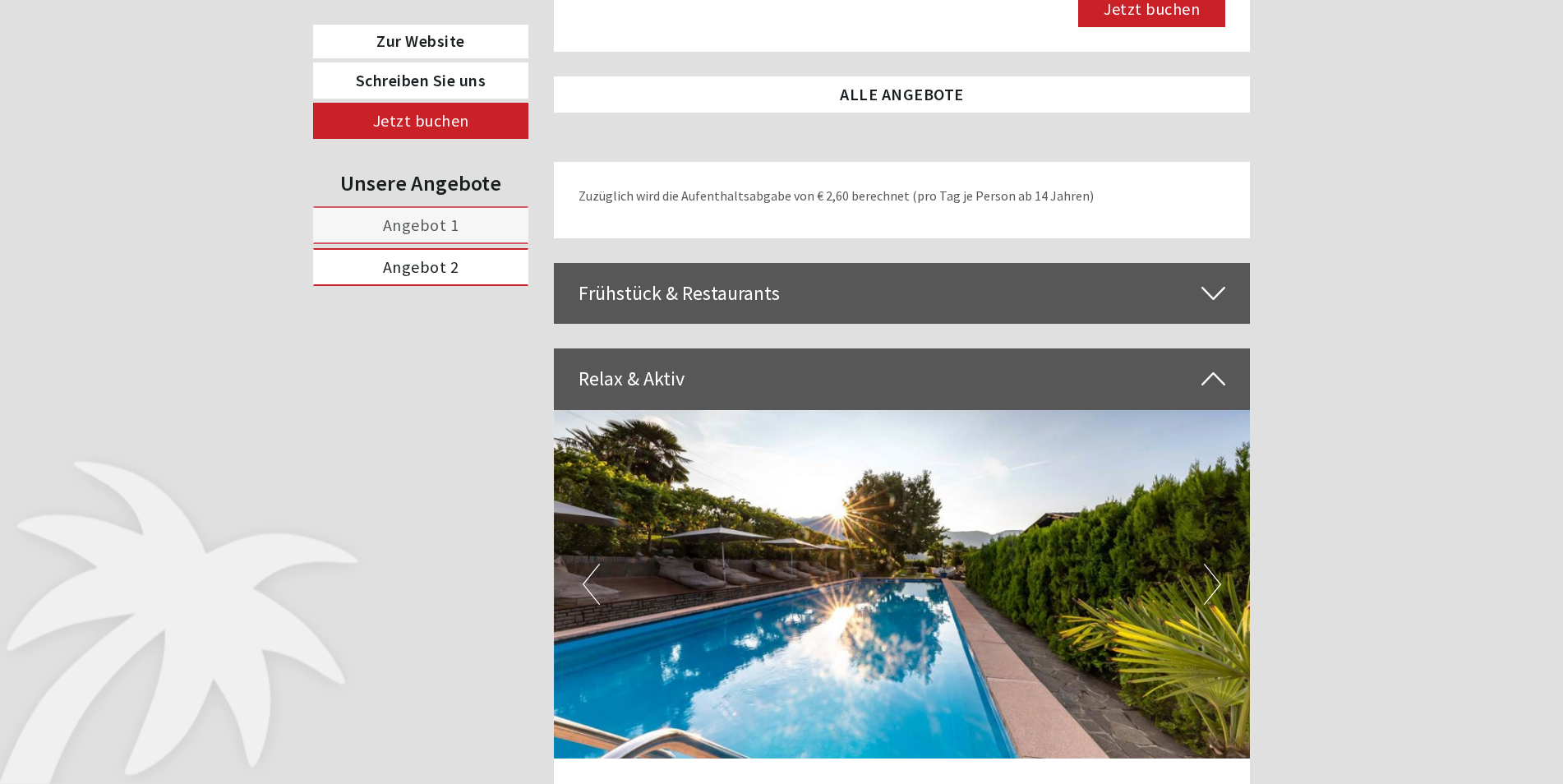
click at [1215, 290] on icon at bounding box center [1213, 293] width 24 height 28
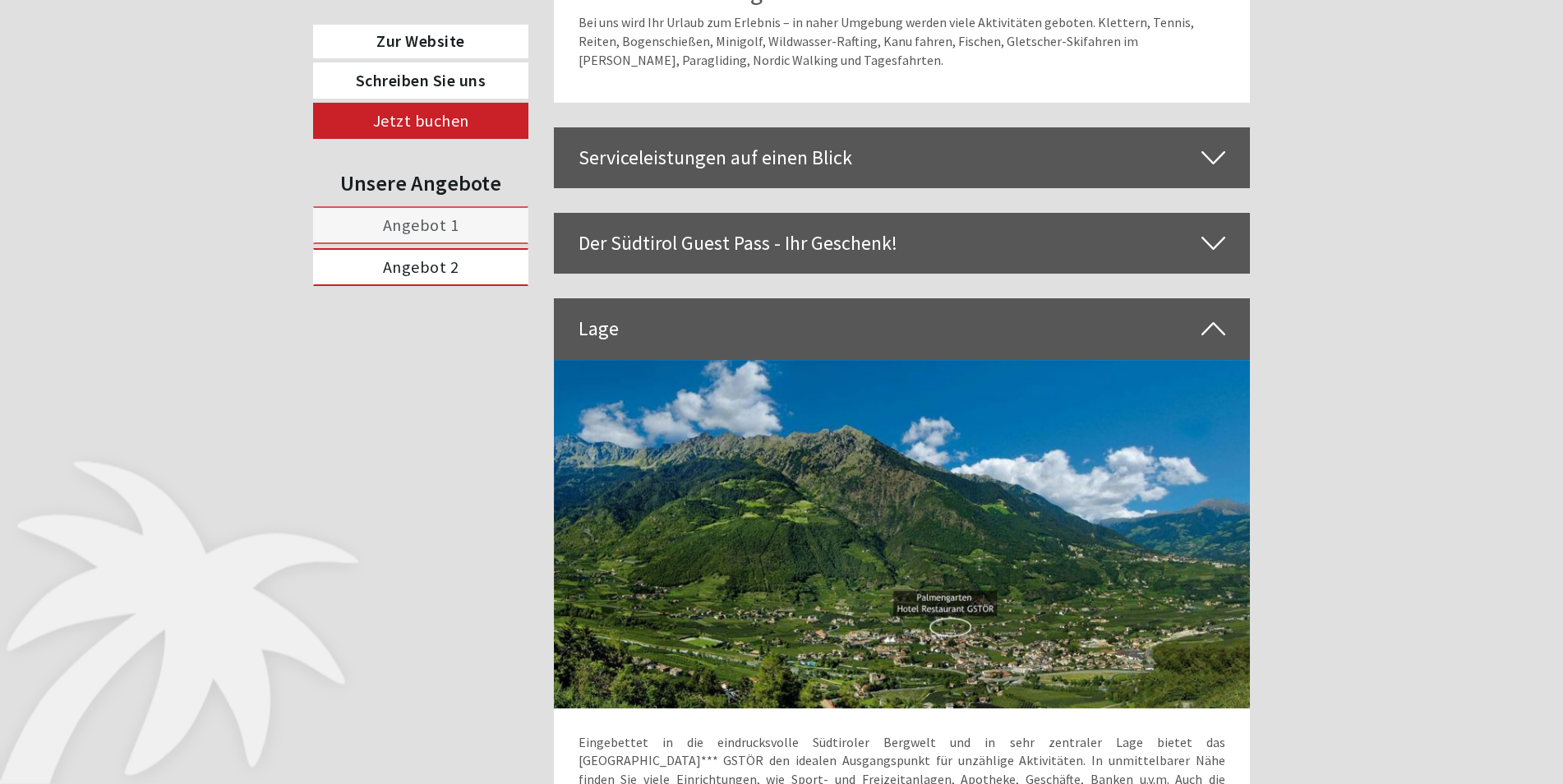
scroll to position [4988, 0]
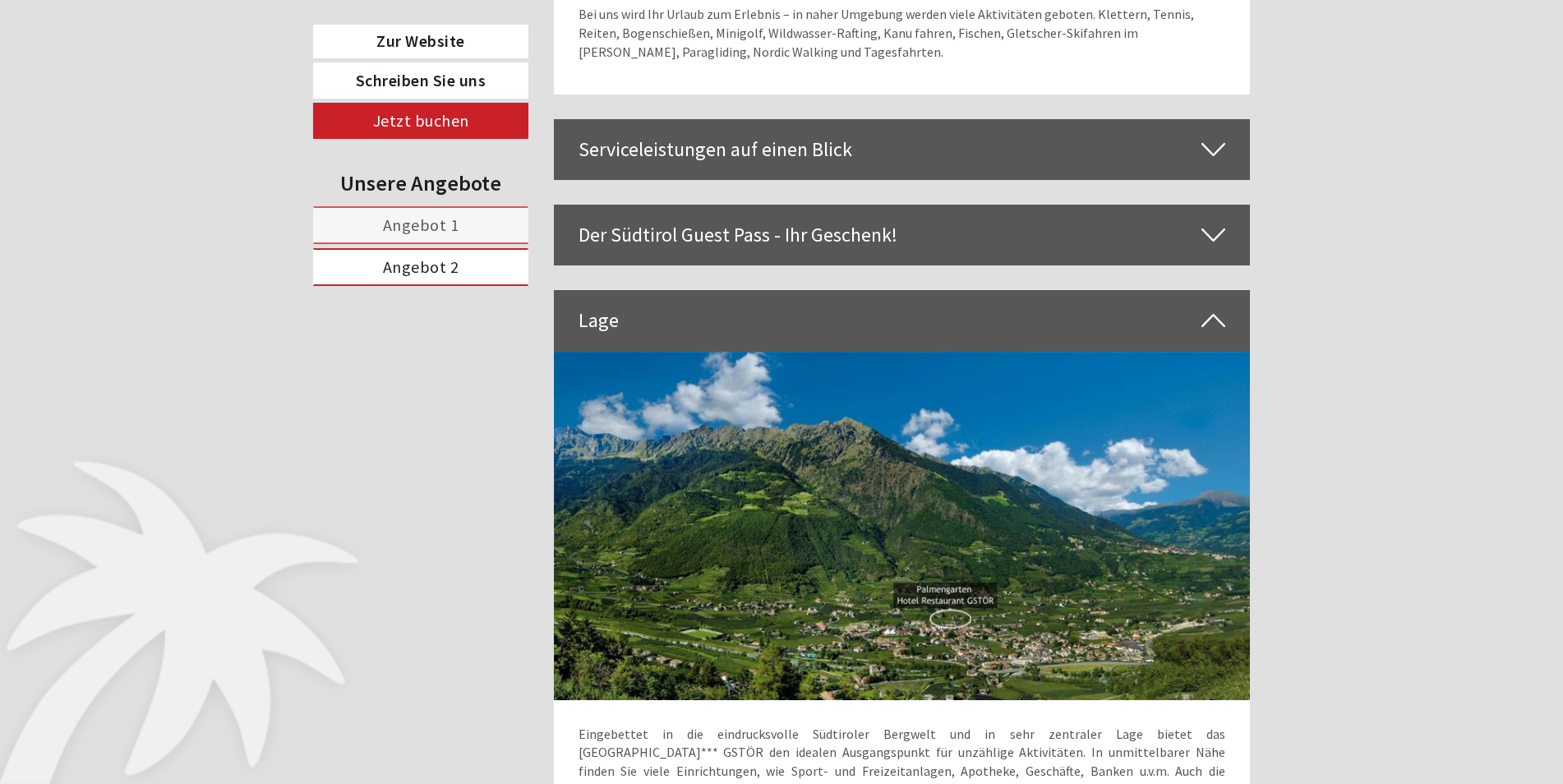
click at [942, 530] on img at bounding box center [903, 526] width 697 height 348
click at [1214, 307] on icon at bounding box center [1213, 321] width 24 height 28
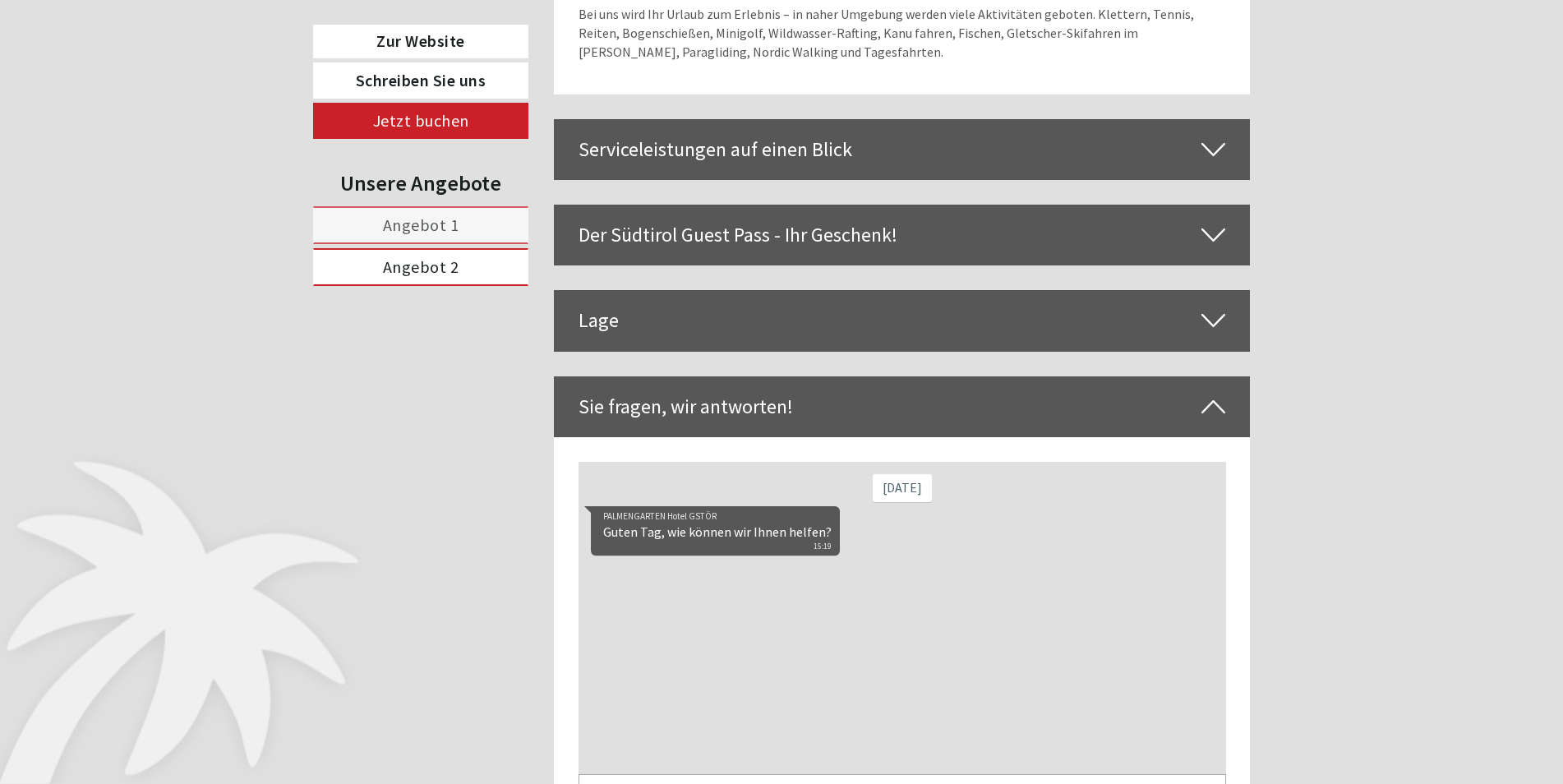
click at [1220, 392] on icon at bounding box center [1213, 407] width 24 height 28
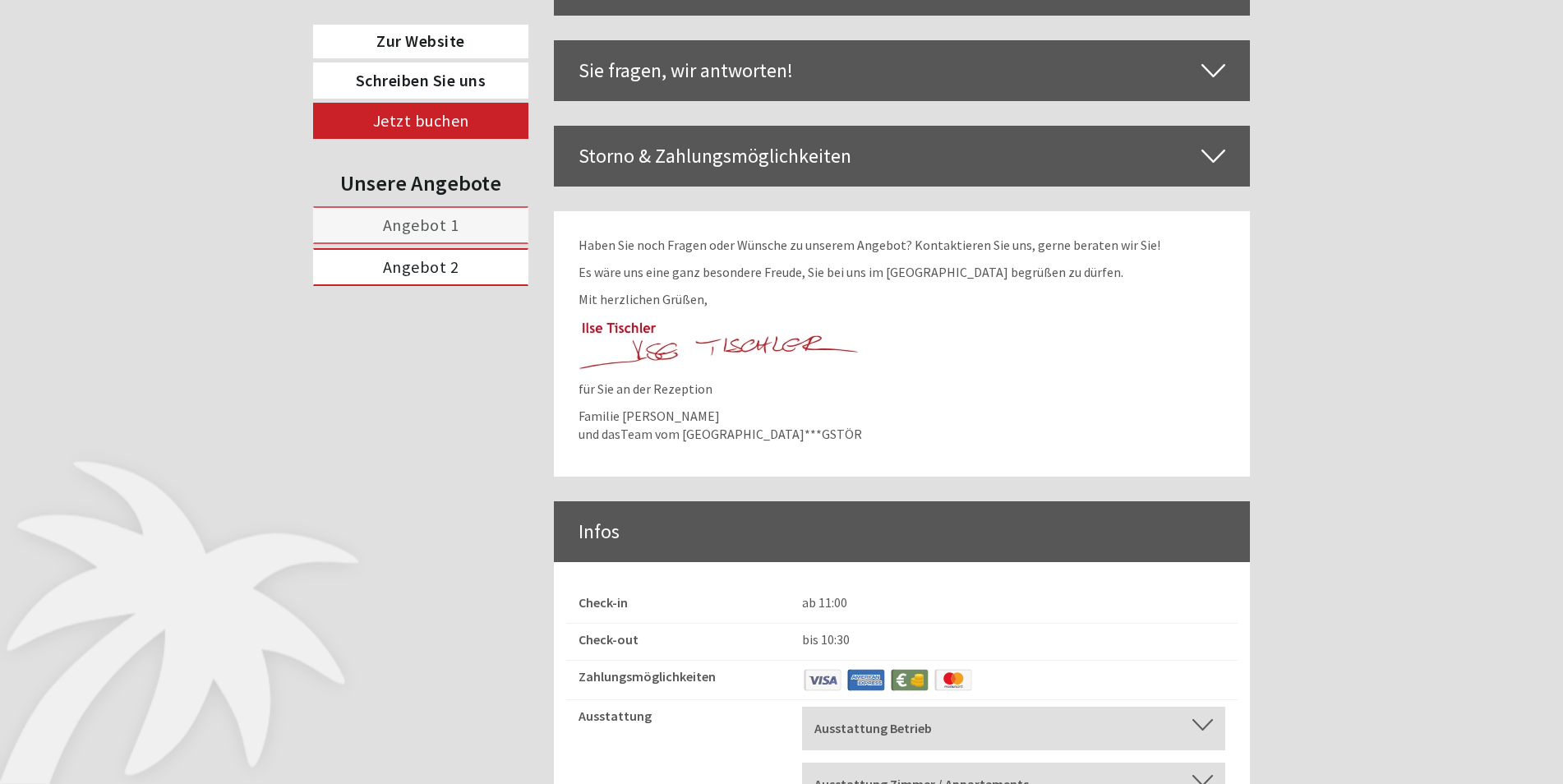
scroll to position [5332, 0]
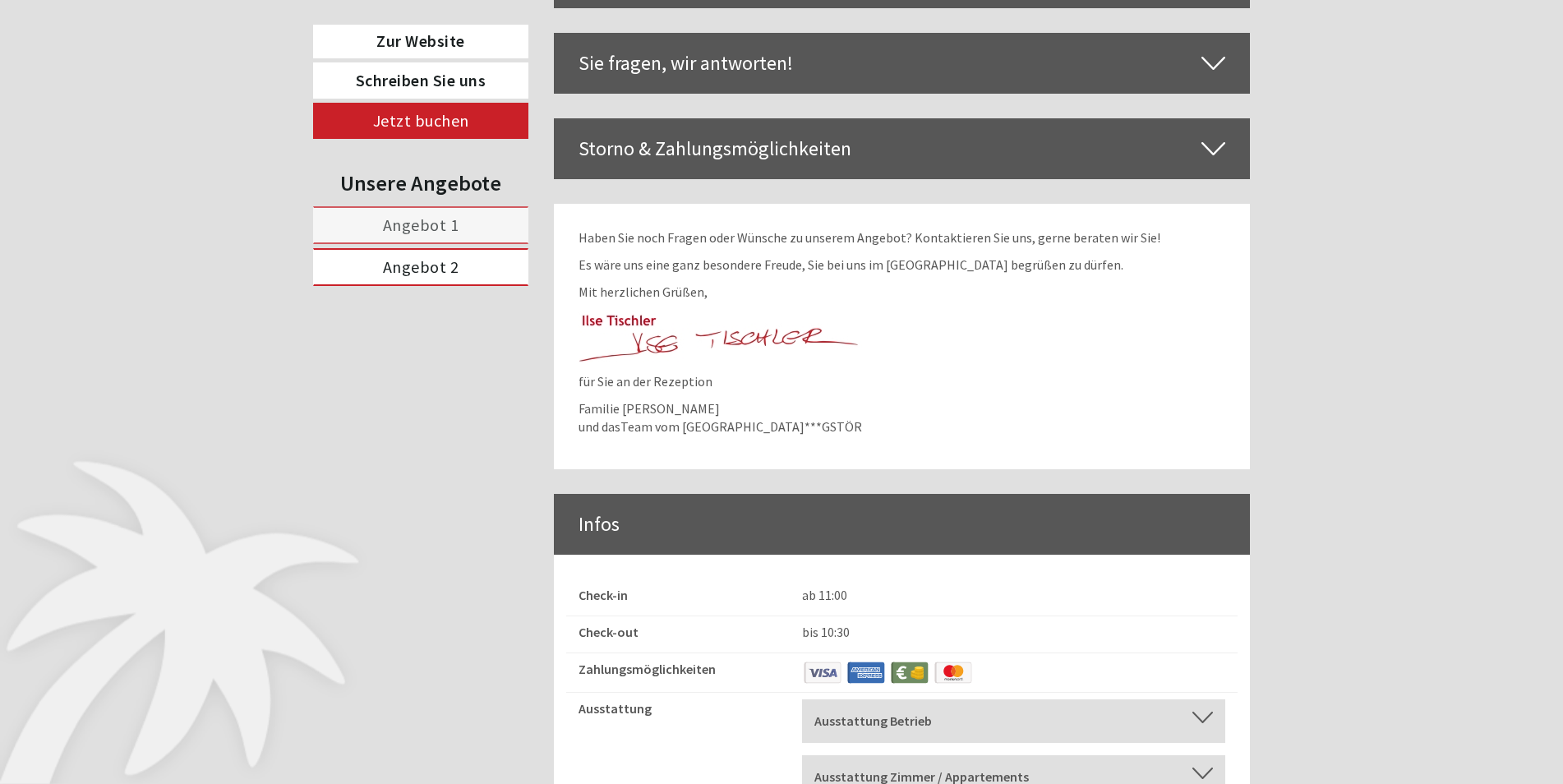
click at [1201, 699] on div "Ausstattung Betrieb Terrasse, Garten, [GEOGRAPHIC_DATA], Aufzug, Wireless/WiFi/…" at bounding box center [1013, 720] width 423 height 43
click at [1201, 712] on div at bounding box center [1202, 717] width 20 height 11
click at [1200, 783] on div at bounding box center [1202, 792] width 20 height 11
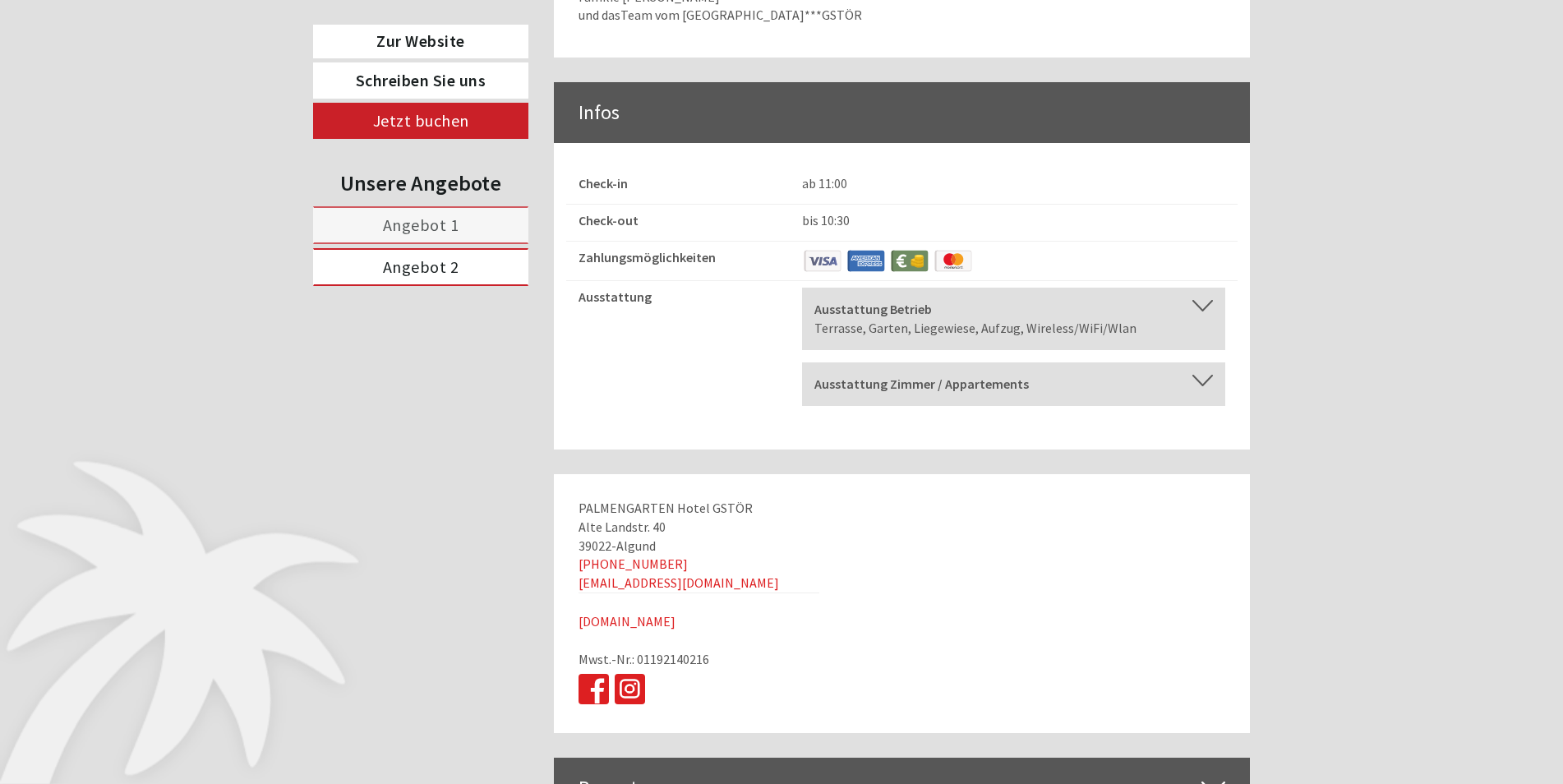
scroll to position [5757, 0]
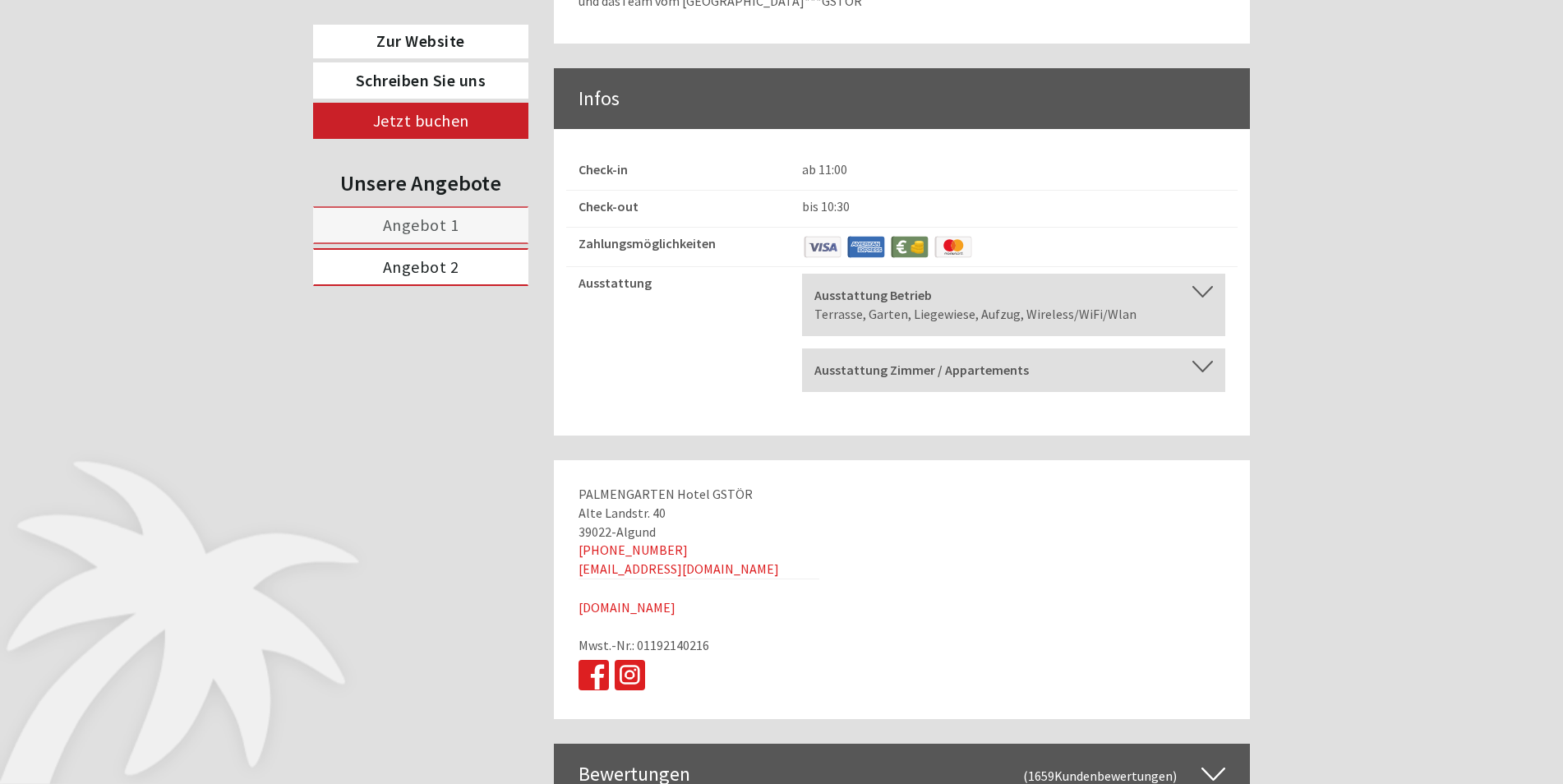
drag, startPoint x: 1374, startPoint y: 519, endPoint x: 1371, endPoint y: 507, distance: 12.4
drag, startPoint x: 1371, startPoint y: 507, endPoint x: 1343, endPoint y: 490, distance: 32.8
click at [1213, 760] on icon at bounding box center [1213, 774] width 24 height 28
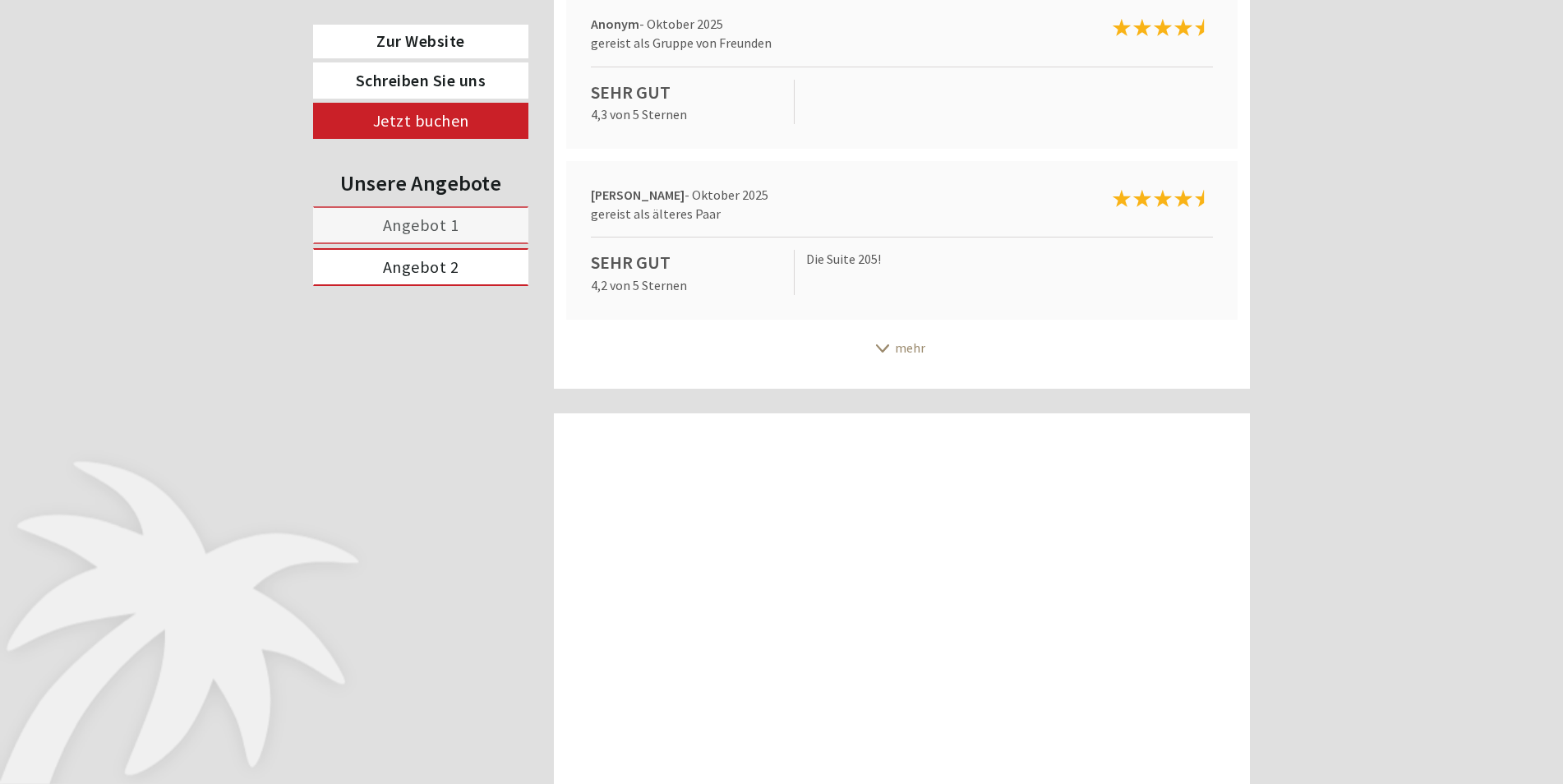
scroll to position [6744, 0]
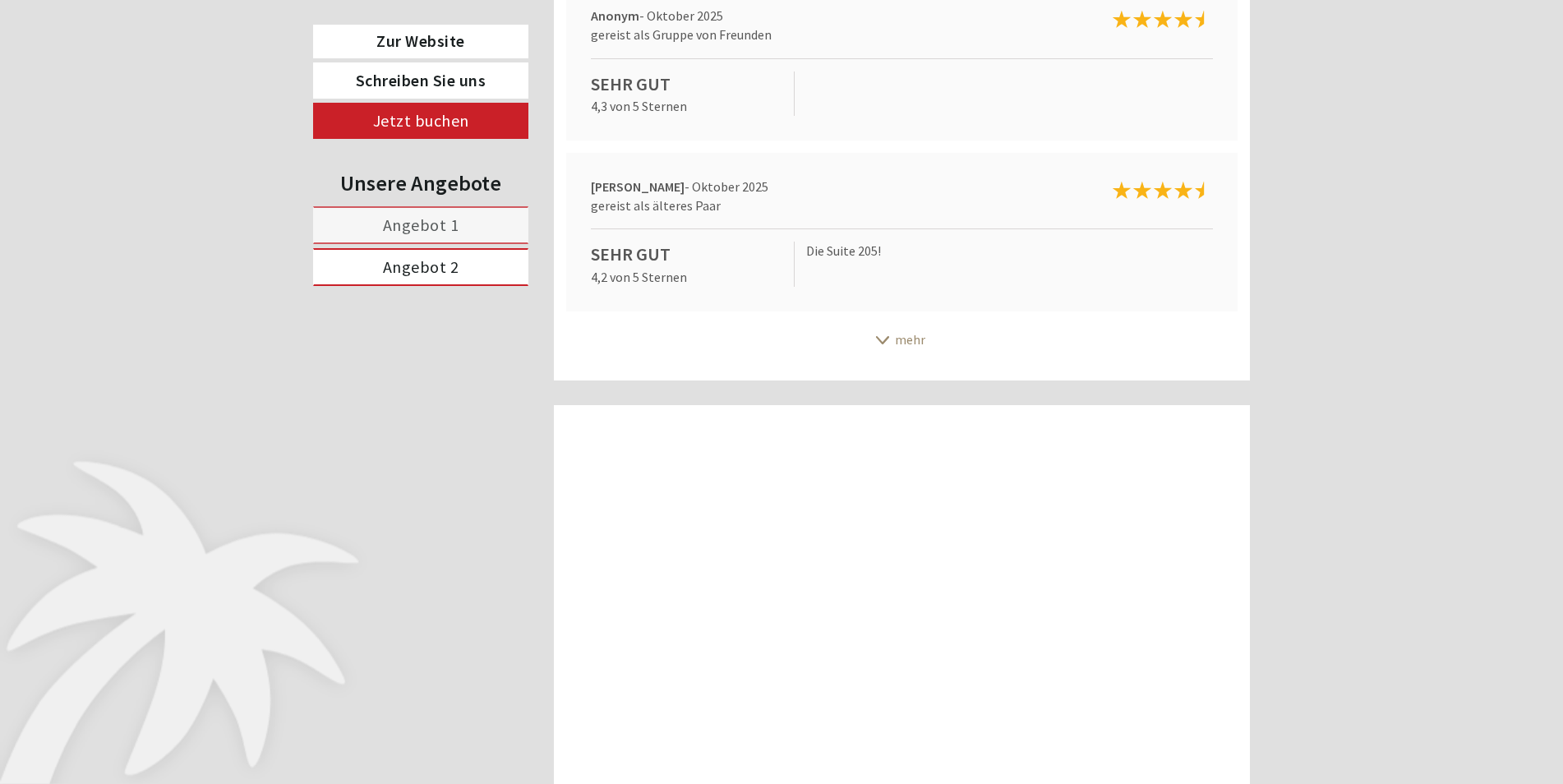
click at [907, 323] on div "mehr" at bounding box center [903, 339] width 697 height 32
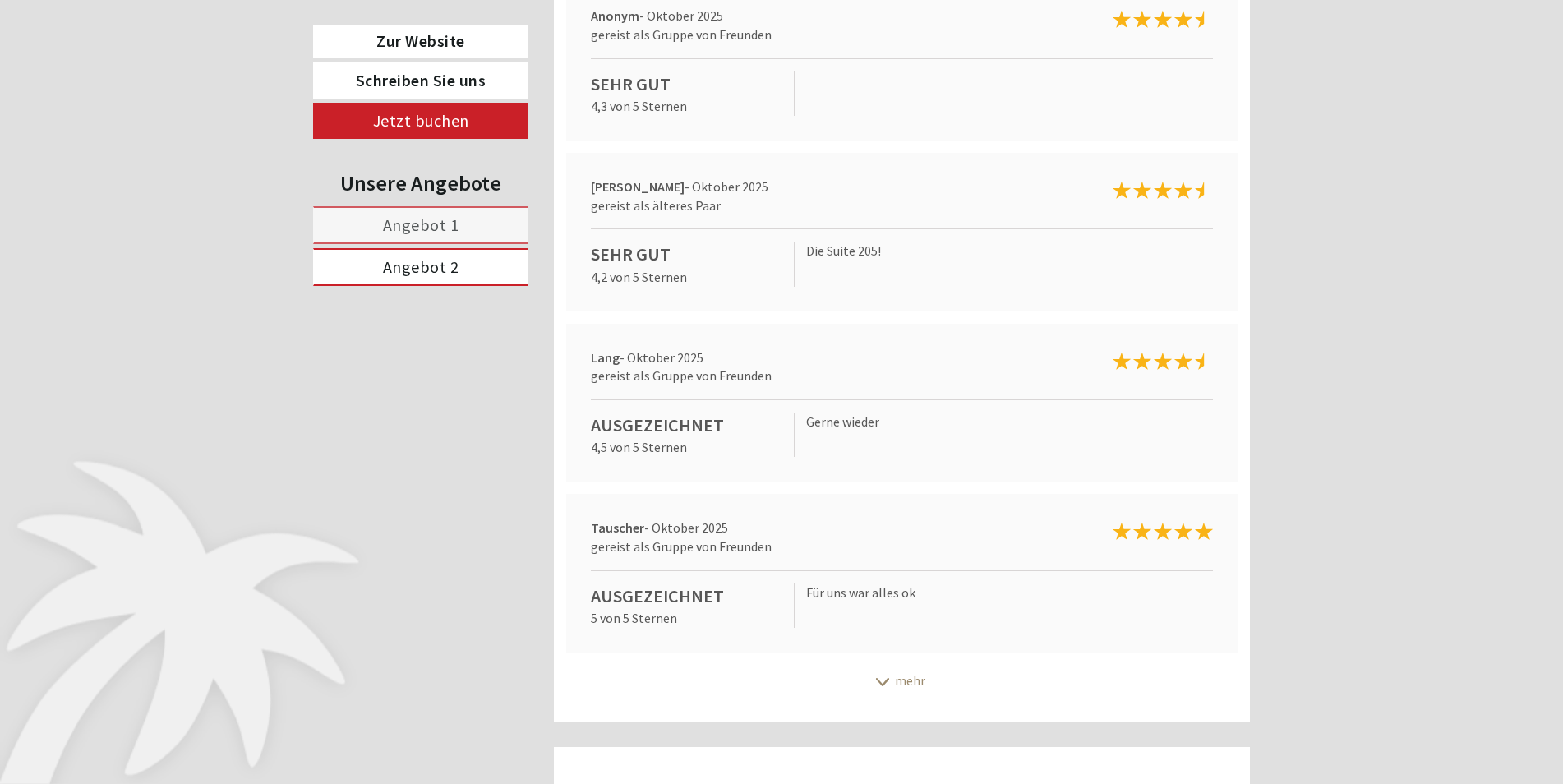
click at [691, 413] on div "Ausgezeichnet" at bounding box center [686, 425] width 191 height 26
click at [903, 665] on div "mehr" at bounding box center [903, 681] width 697 height 32
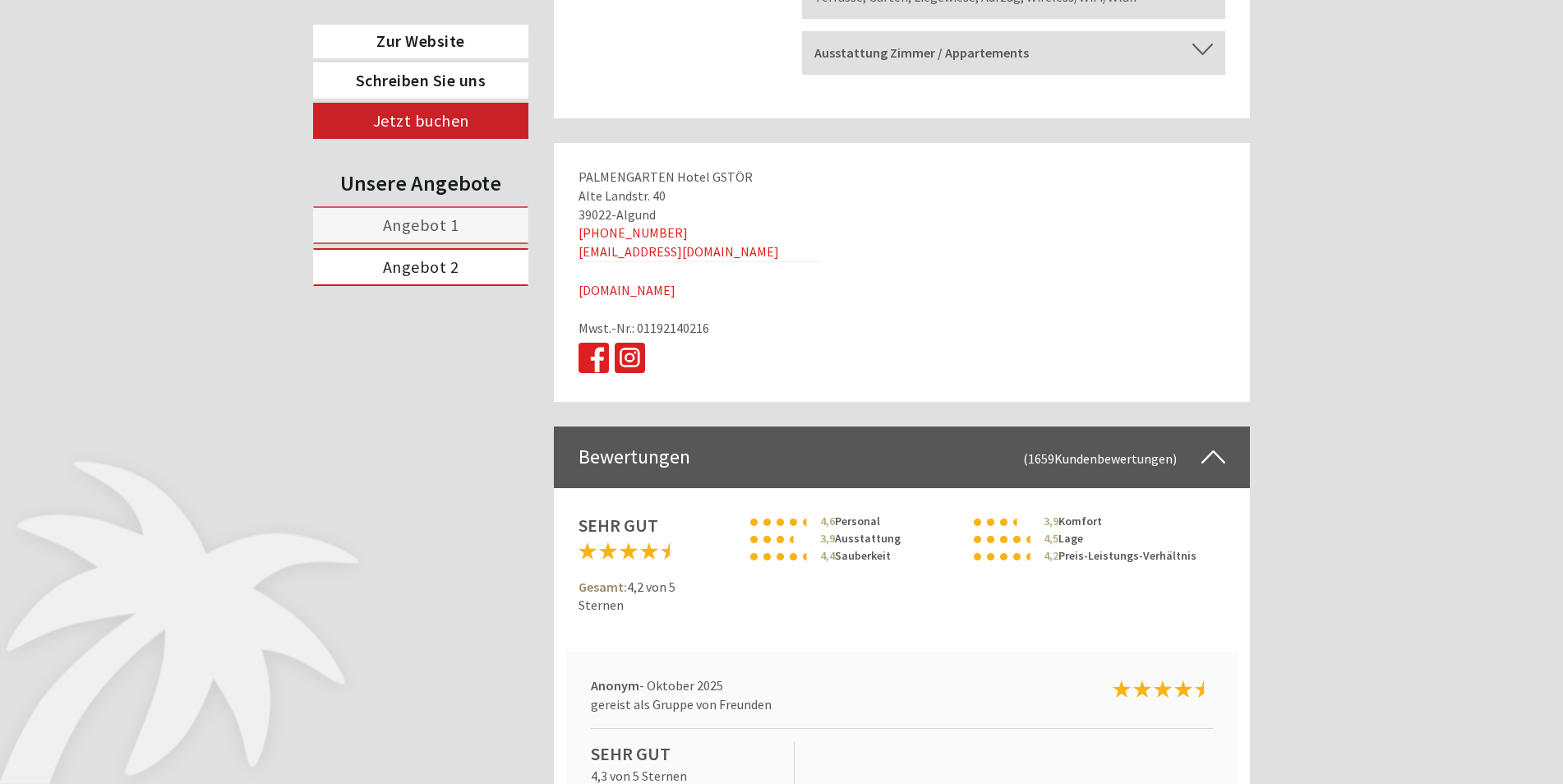
scroll to position [6075, 0]
click at [451, 226] on span "Angebot 1" at bounding box center [421, 225] width 76 height 20
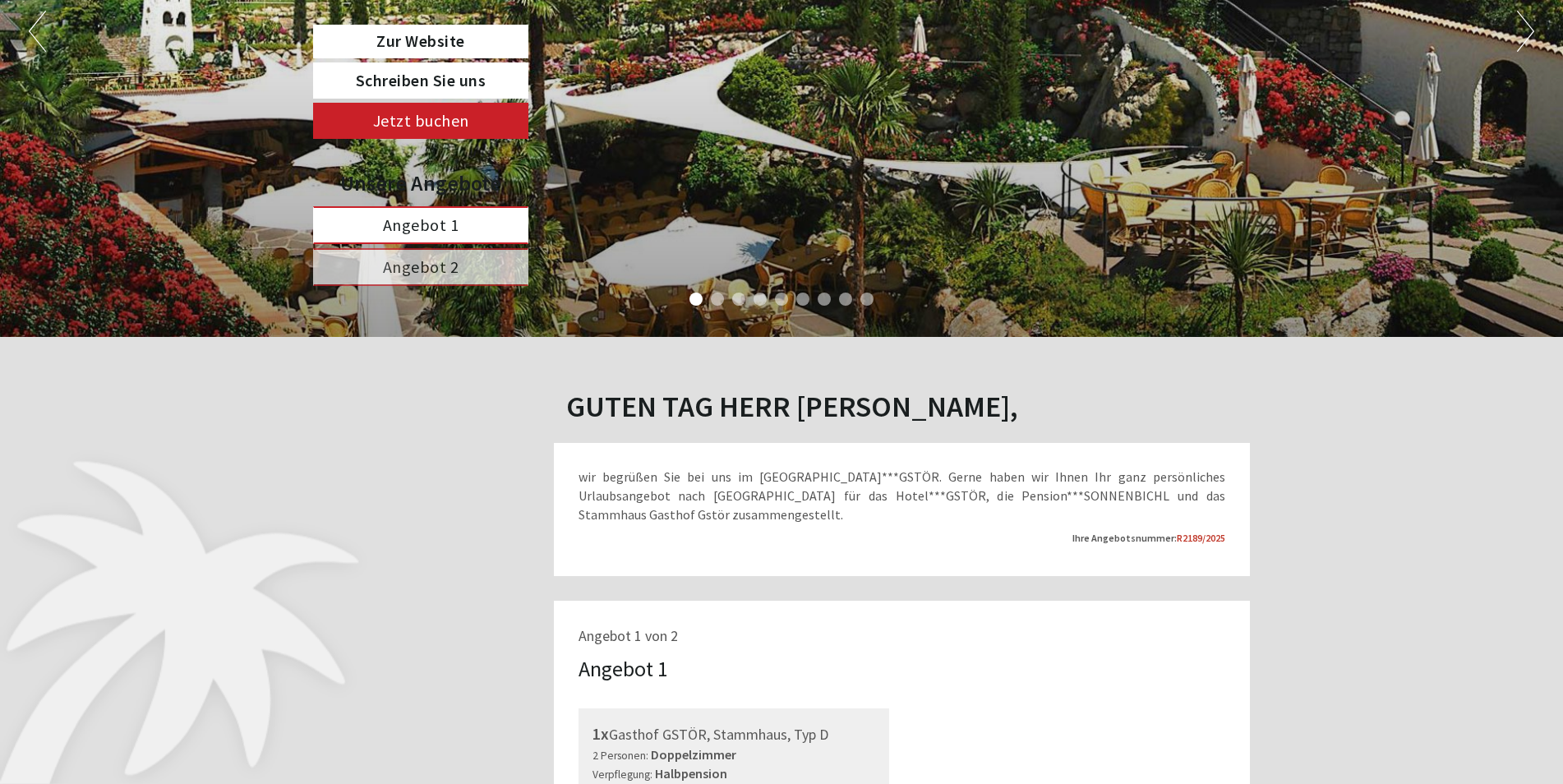
scroll to position [0, 0]
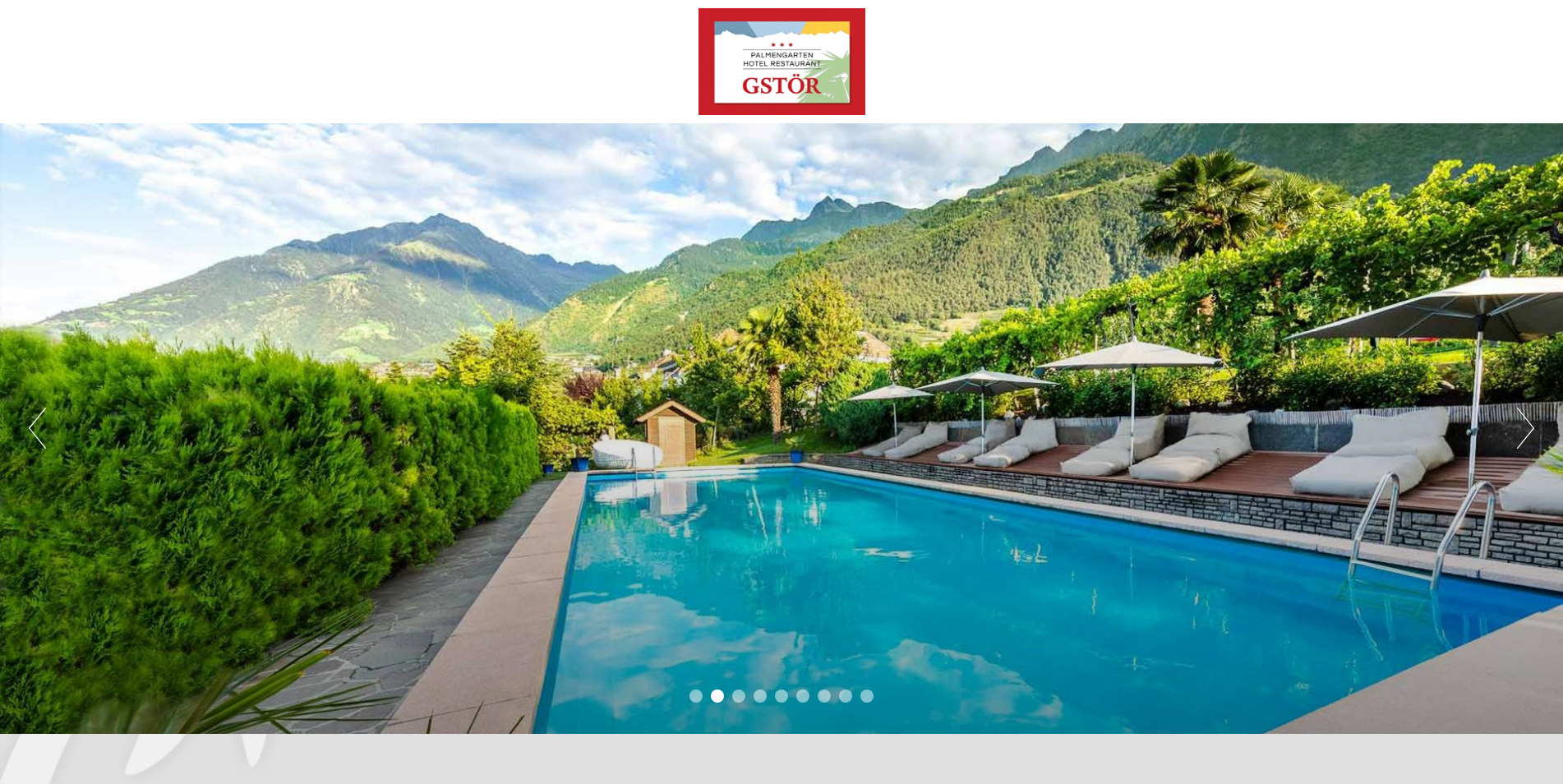
click at [1524, 420] on button "Next" at bounding box center [1526, 428] width 18 height 41
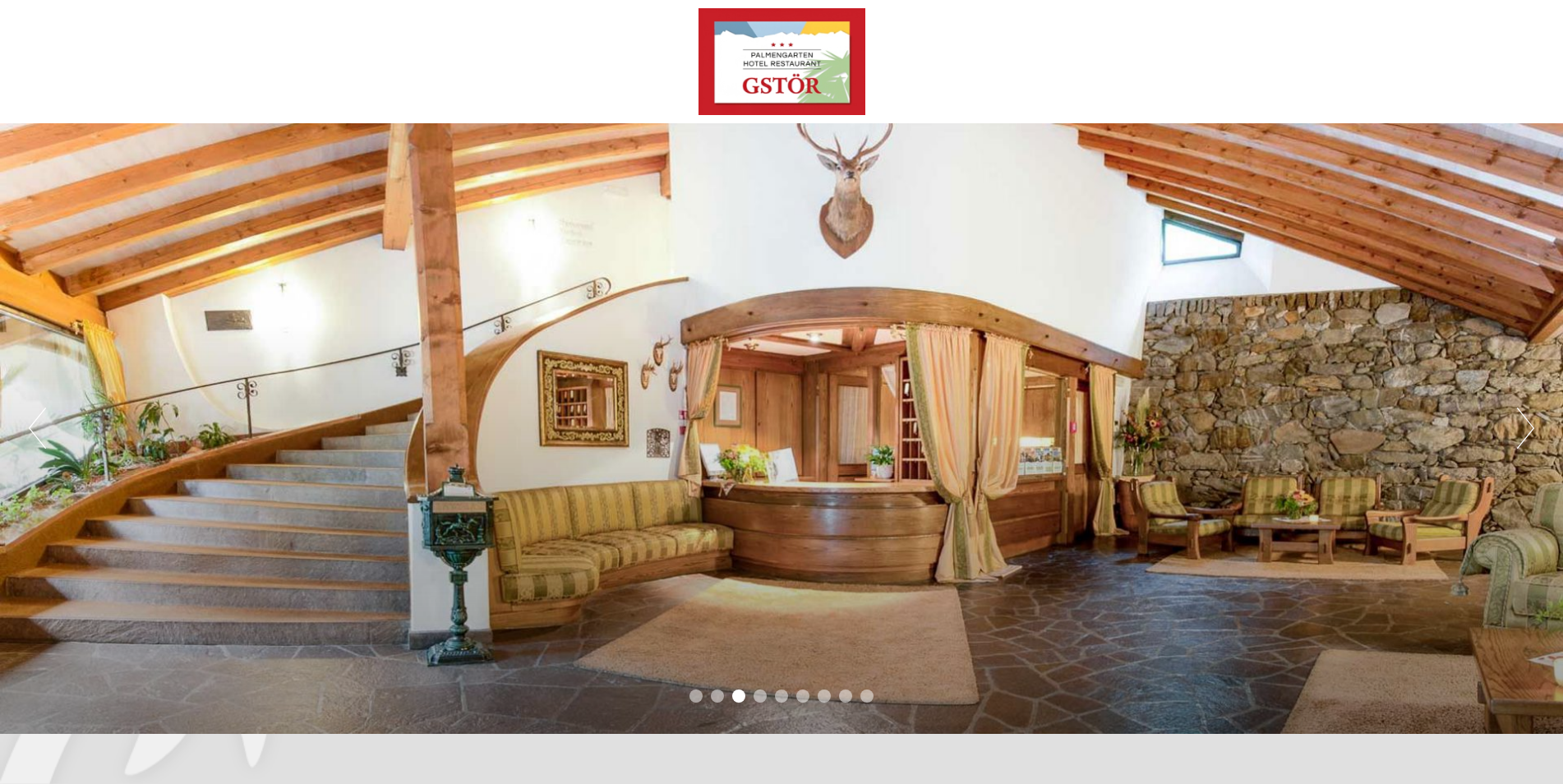
click at [1524, 421] on button "Next" at bounding box center [1526, 428] width 18 height 41
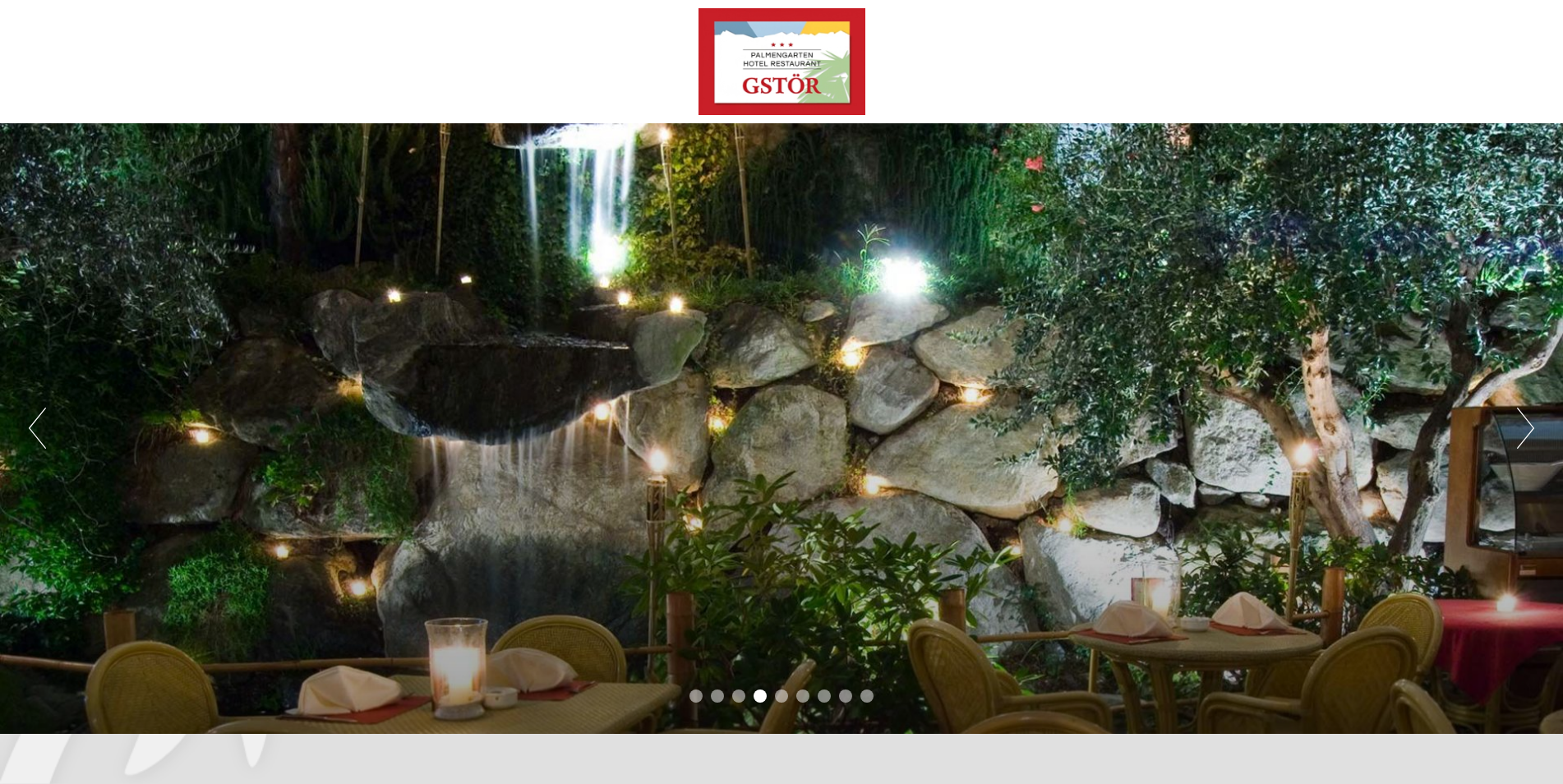
click at [1524, 421] on button "Next" at bounding box center [1526, 428] width 18 height 41
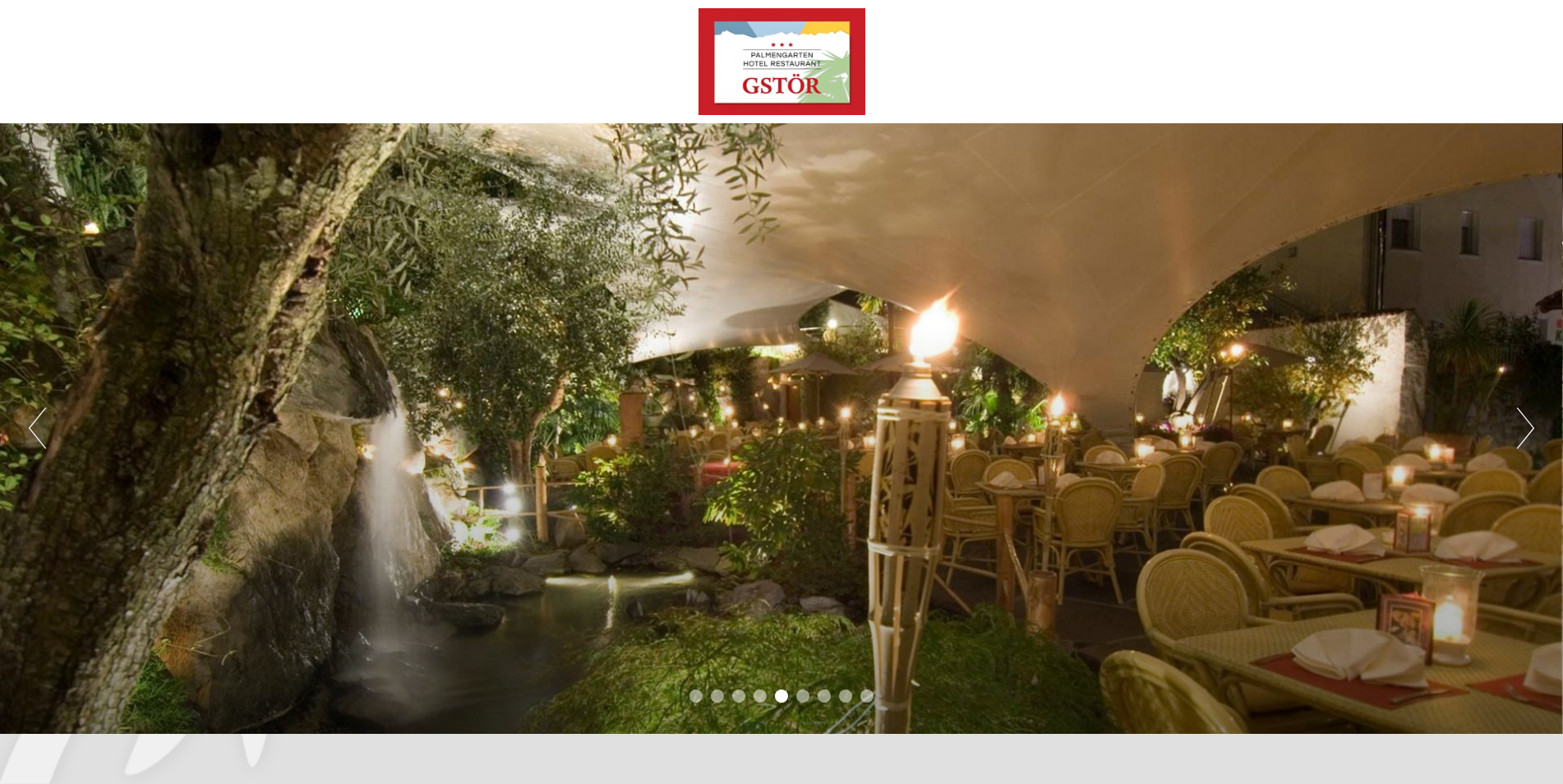
click at [1524, 421] on button "Next" at bounding box center [1526, 428] width 18 height 41
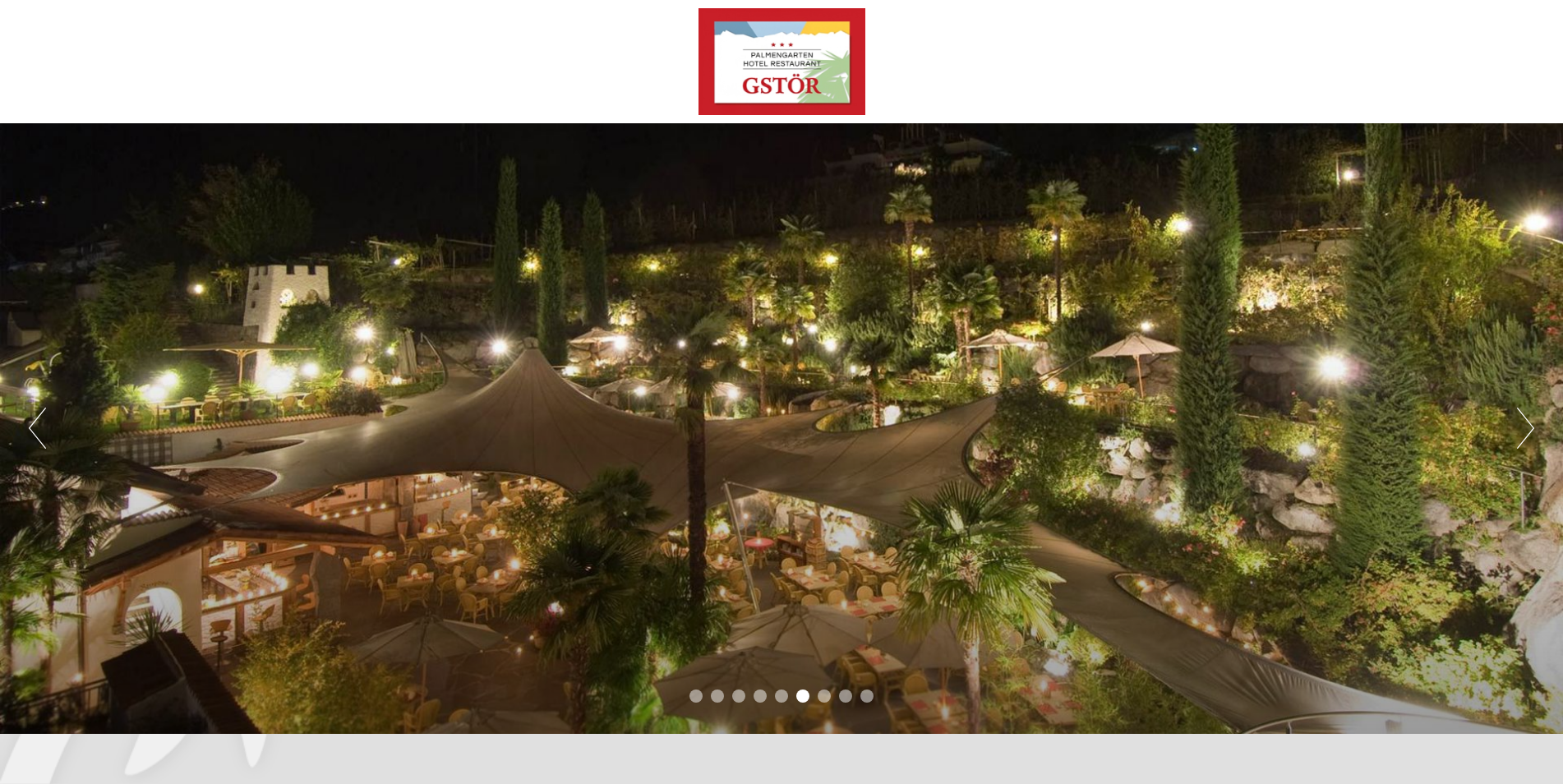
click at [1524, 421] on button "Next" at bounding box center [1526, 428] width 18 height 41
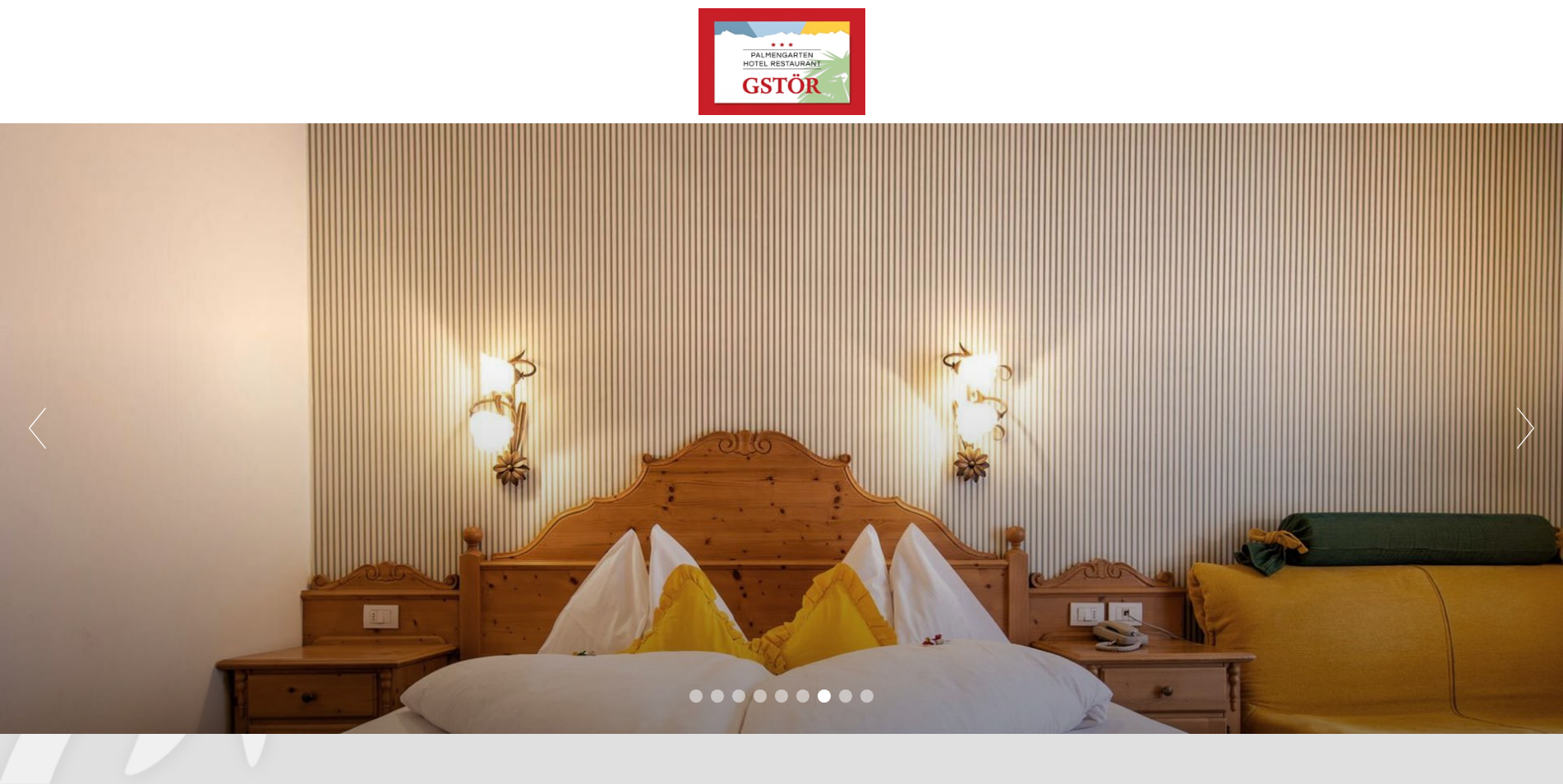
click at [1524, 421] on button "Next" at bounding box center [1526, 428] width 18 height 41
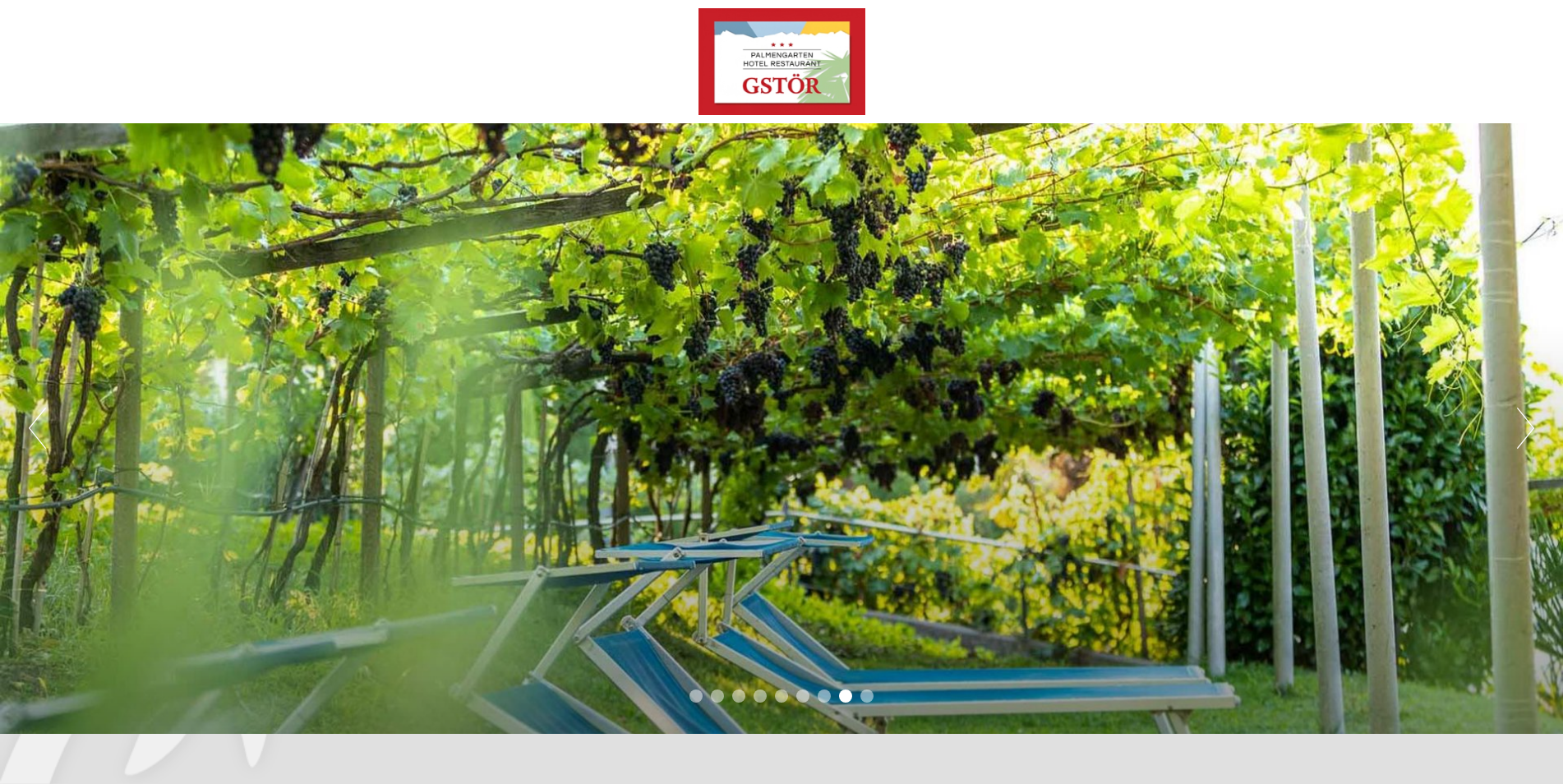
click at [1524, 421] on button "Next" at bounding box center [1526, 428] width 18 height 41
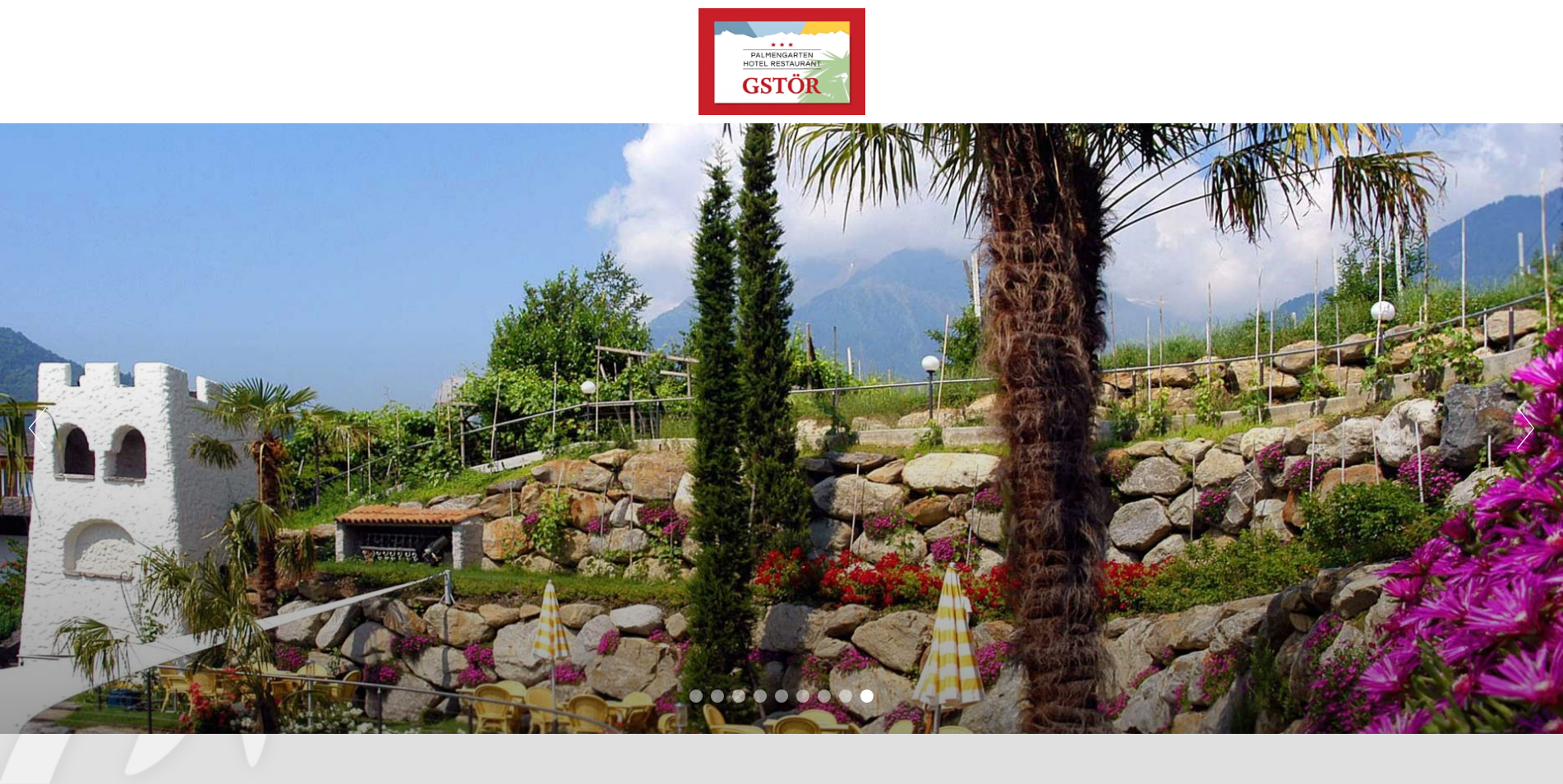
click at [1524, 421] on button "Next" at bounding box center [1526, 428] width 18 height 41
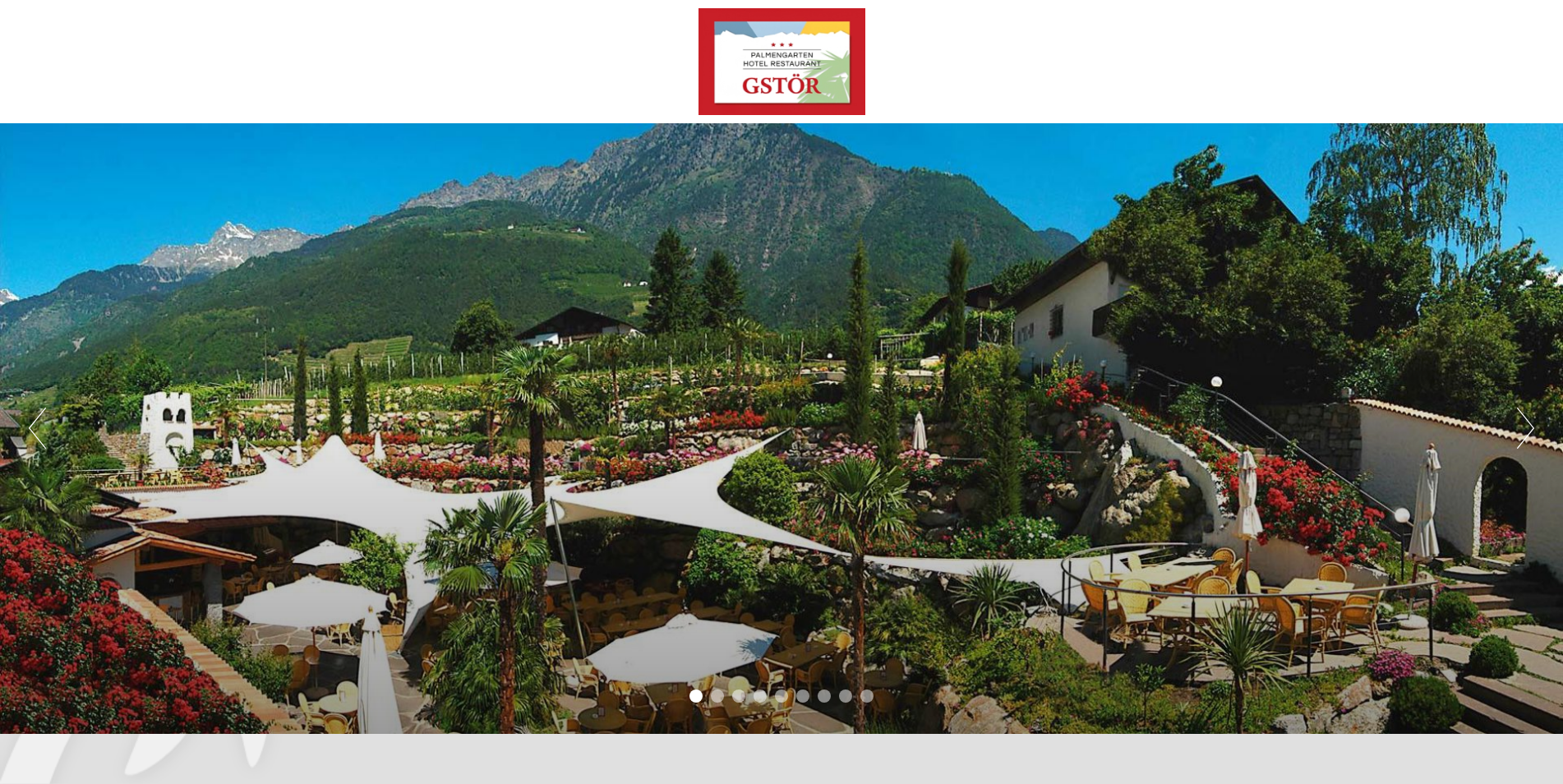
click at [1523, 421] on button "Next" at bounding box center [1526, 428] width 18 height 41
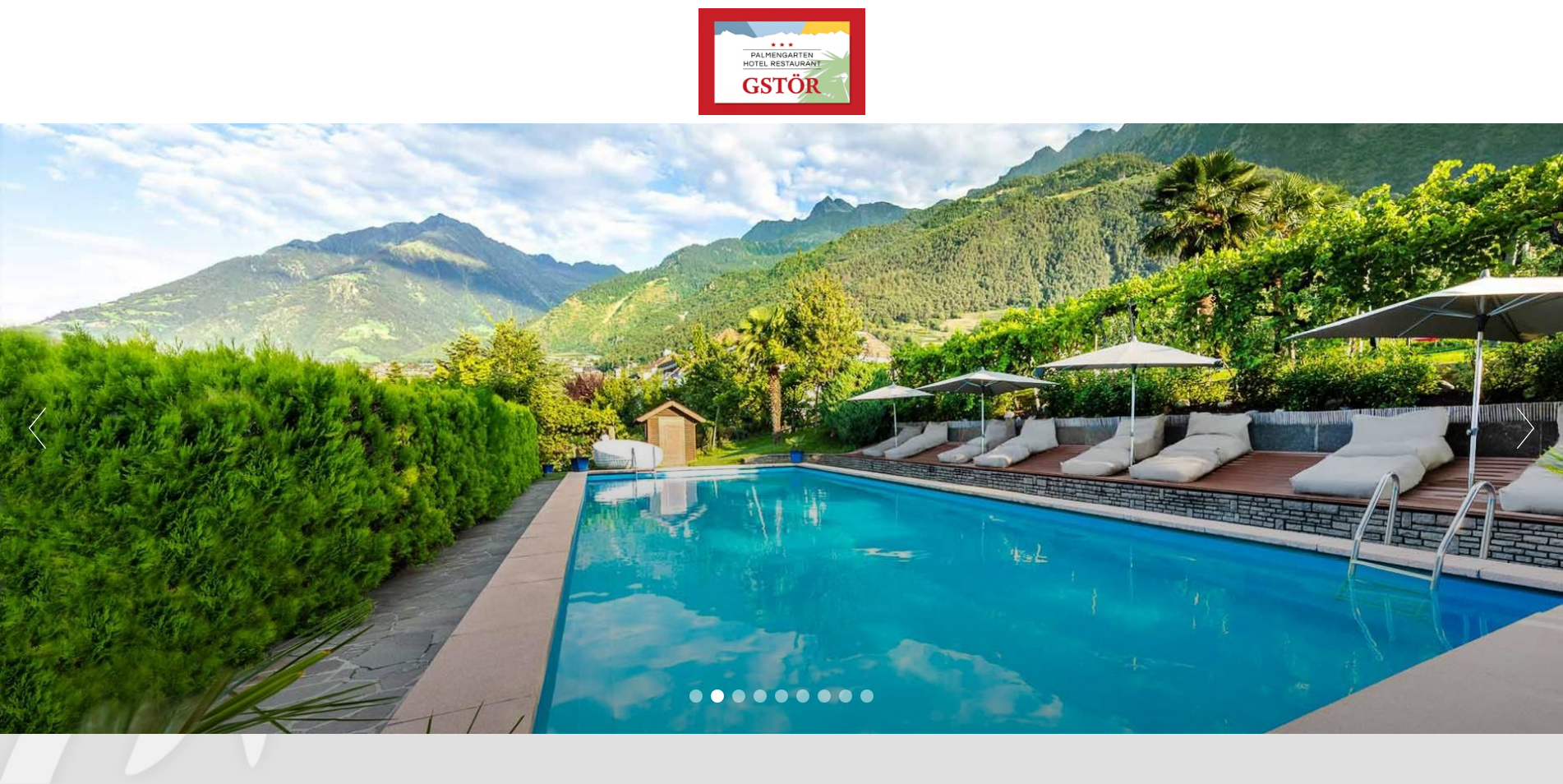
click at [1523, 422] on button "Next" at bounding box center [1526, 428] width 18 height 41
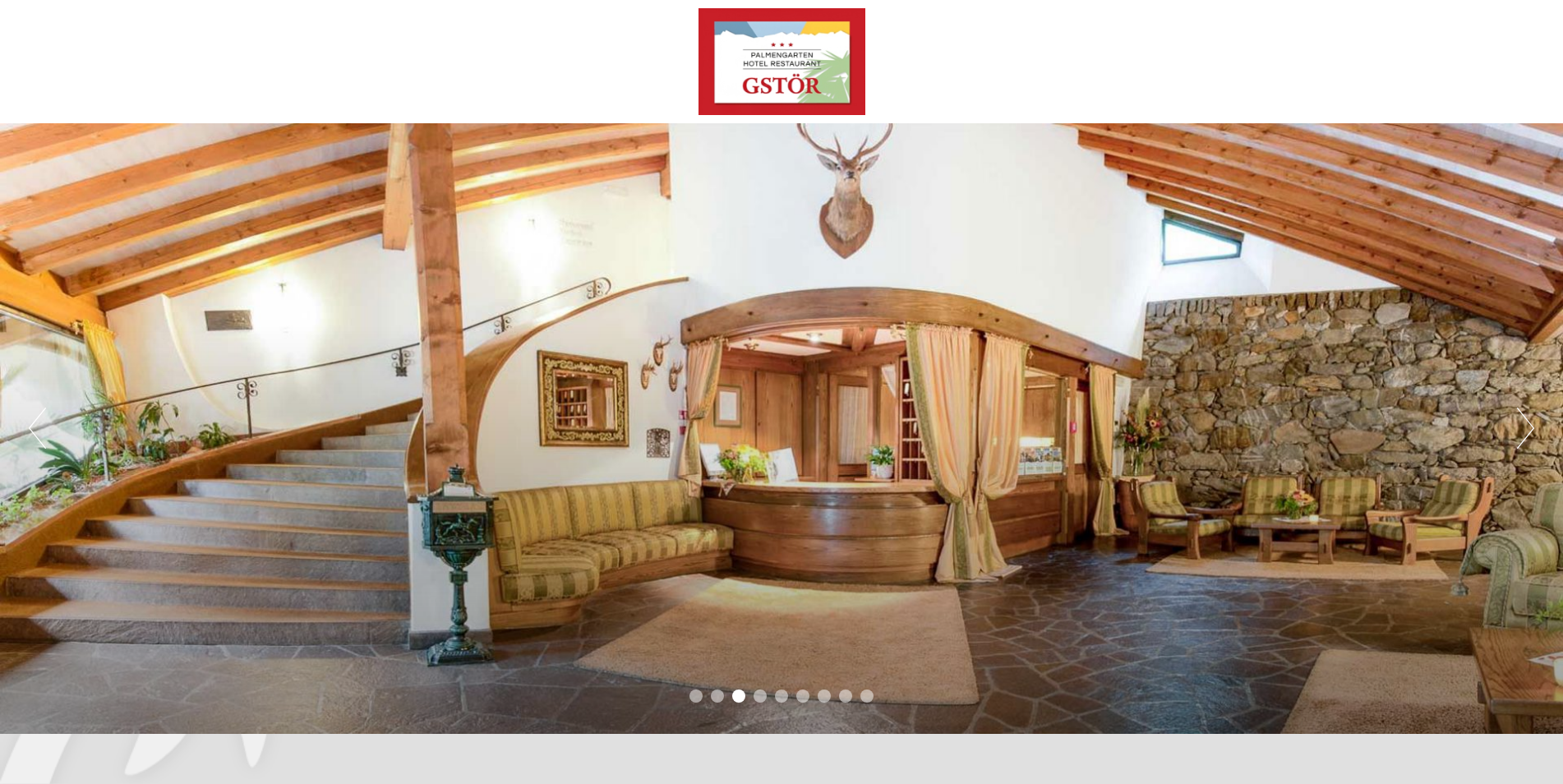
click at [1524, 426] on button "Next" at bounding box center [1526, 428] width 18 height 41
